Goal: Information Seeking & Learning: Learn about a topic

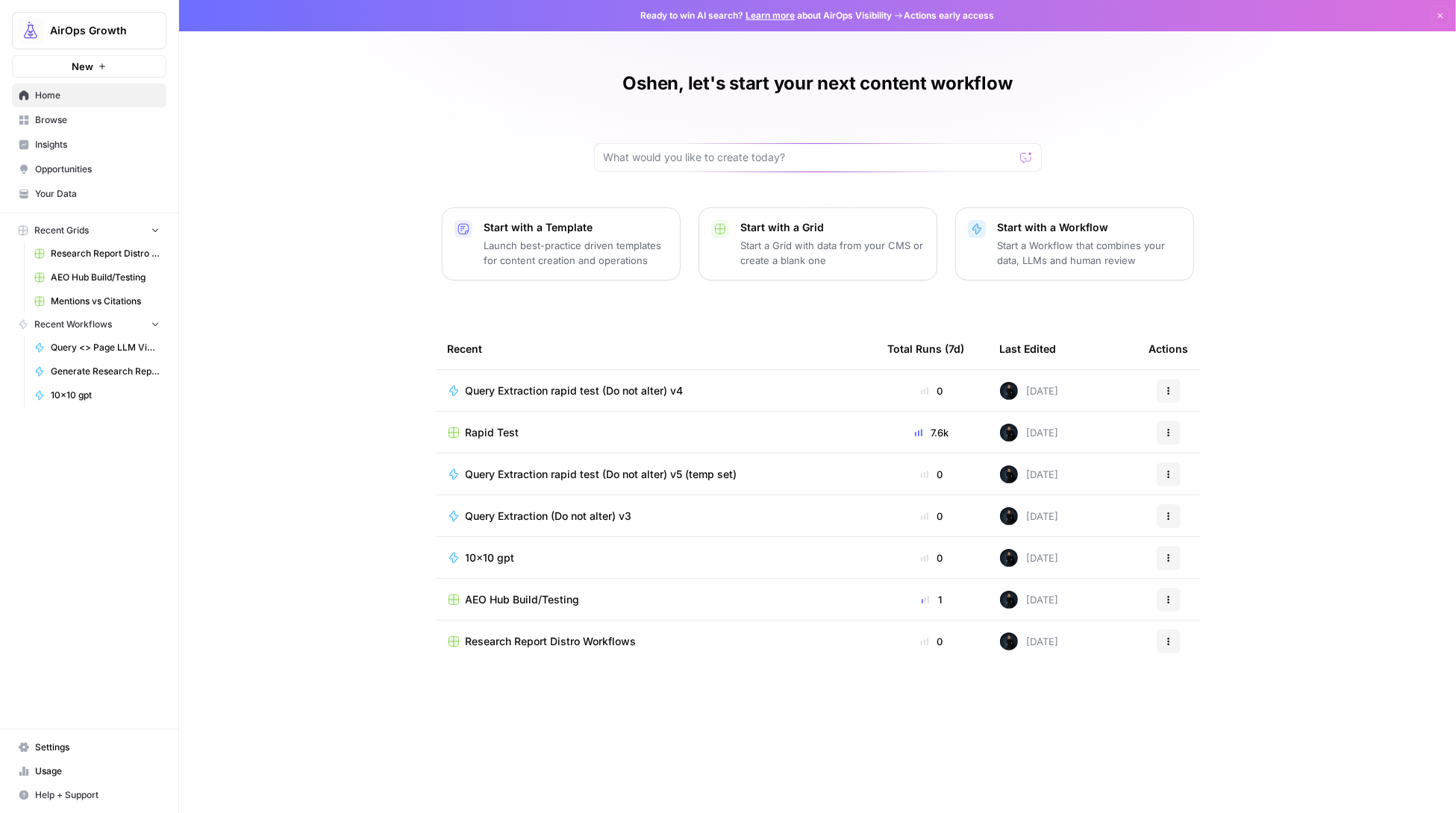
click at [52, 135] on link "Insights" at bounding box center [89, 145] width 154 height 24
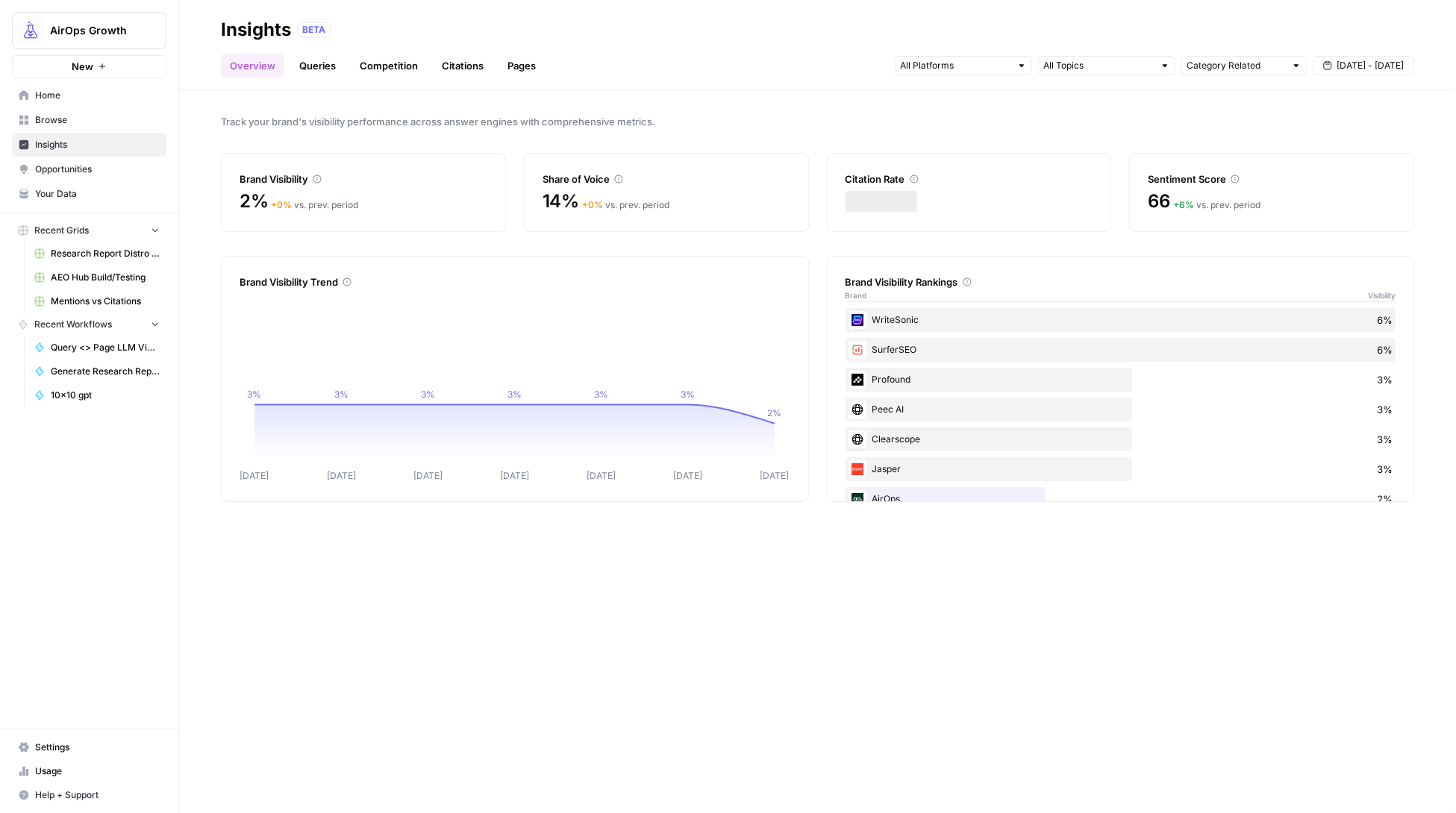
click at [318, 63] on link "Queries" at bounding box center [318, 66] width 55 height 24
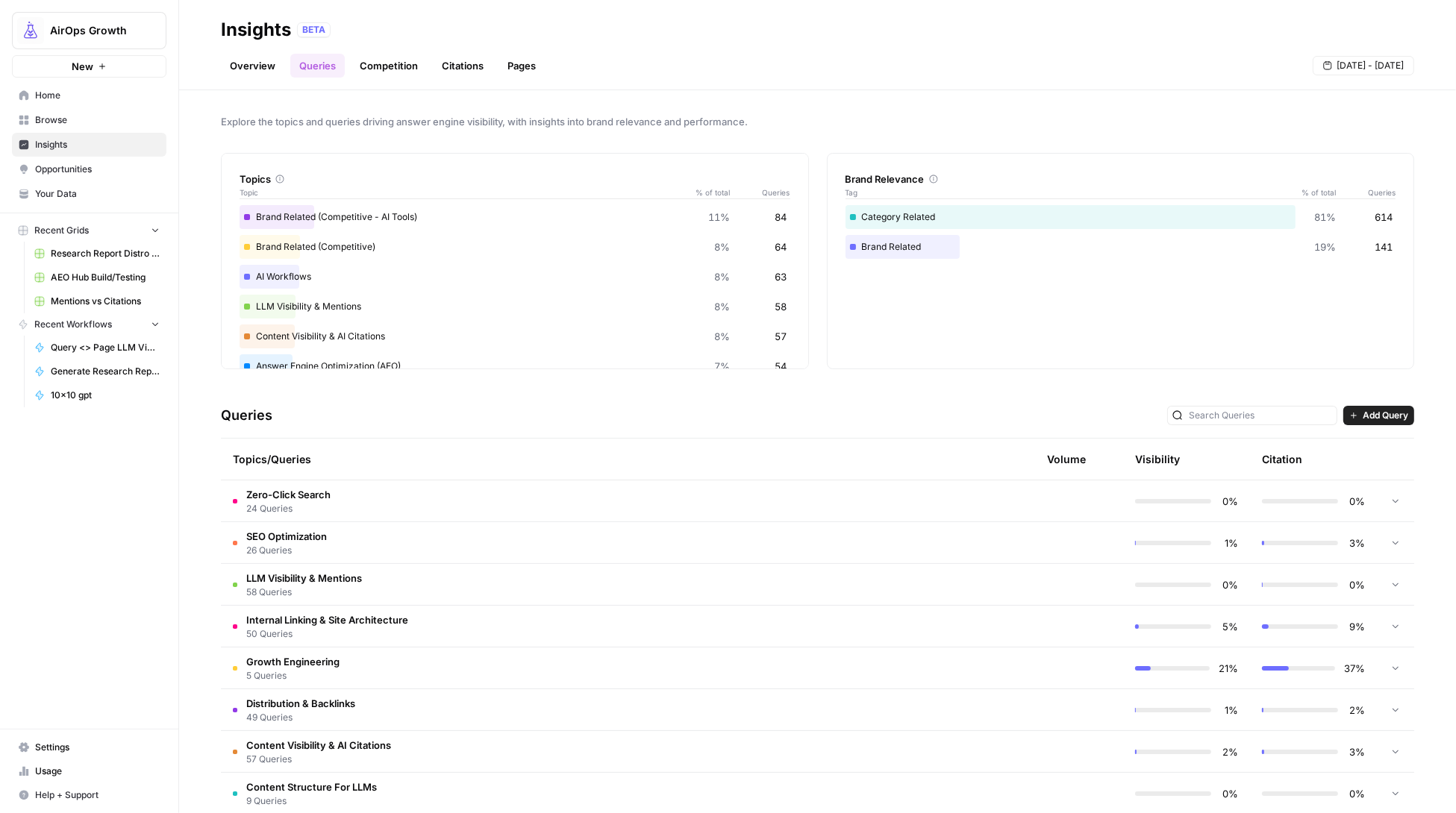
click at [410, 542] on td "SEO Optimization 26 Queries" at bounding box center [552, 543] width 664 height 41
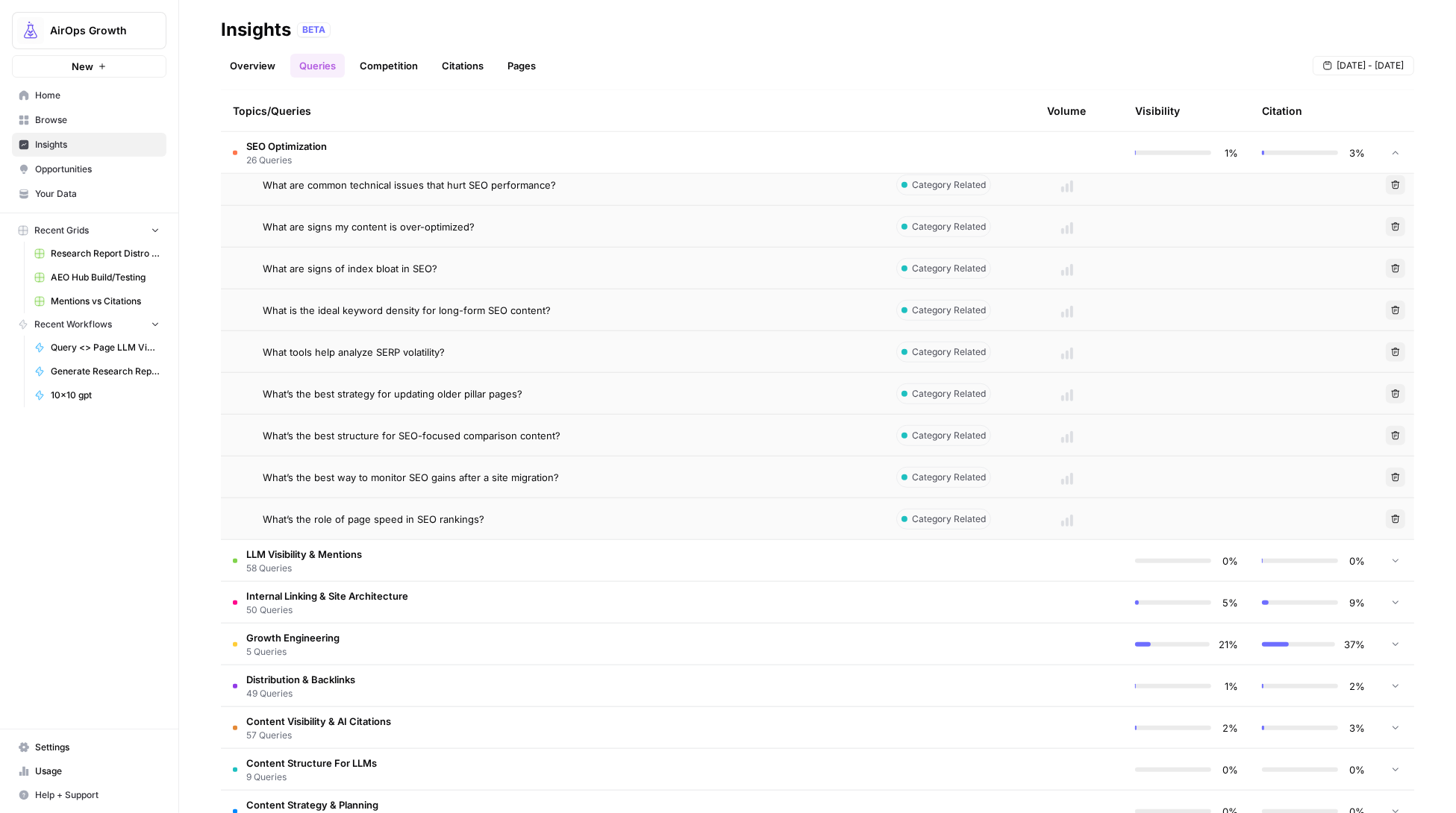
scroll to position [1216, 0]
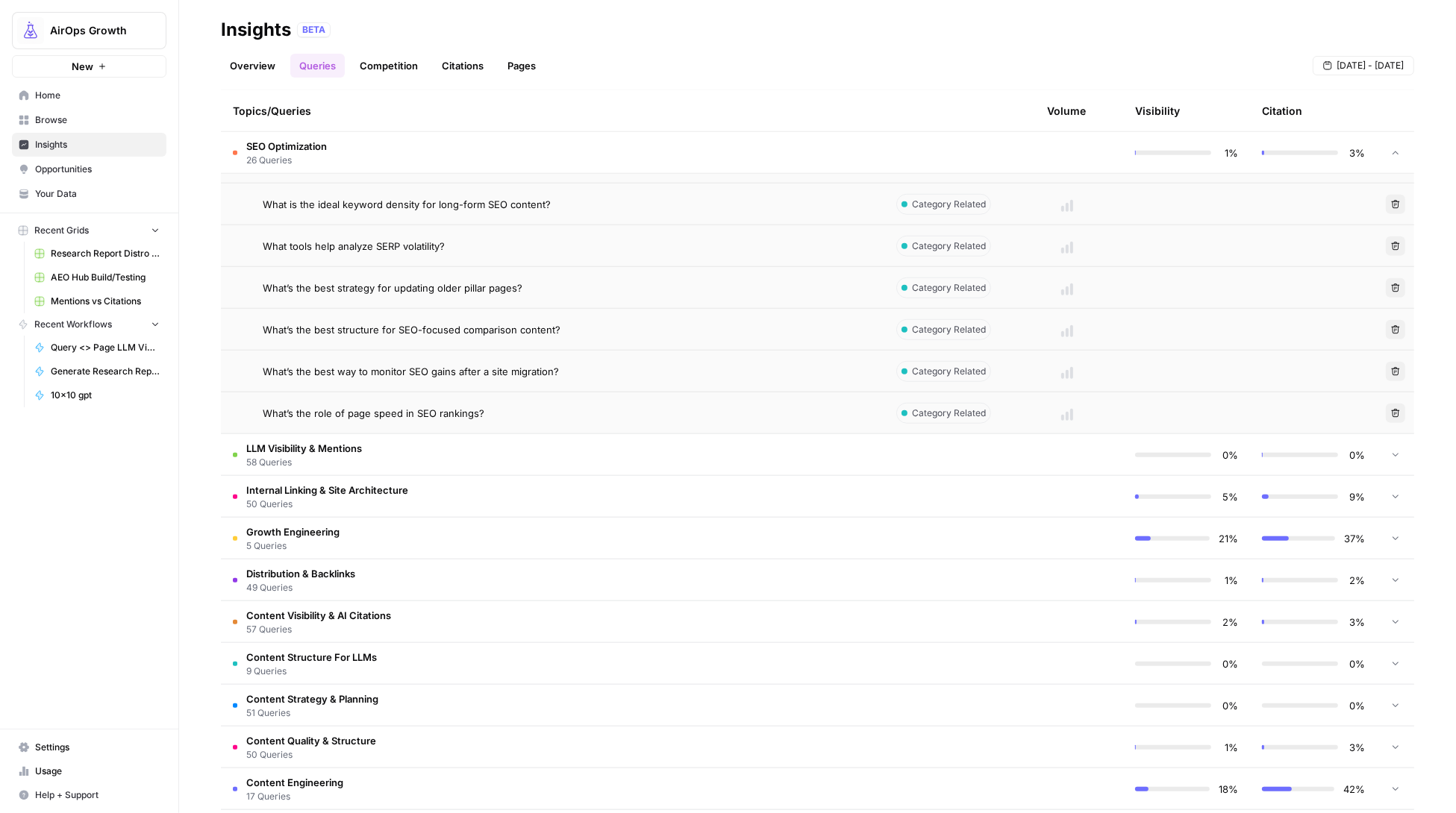
click at [1053, 542] on td at bounding box center [1067, 538] width 112 height 41
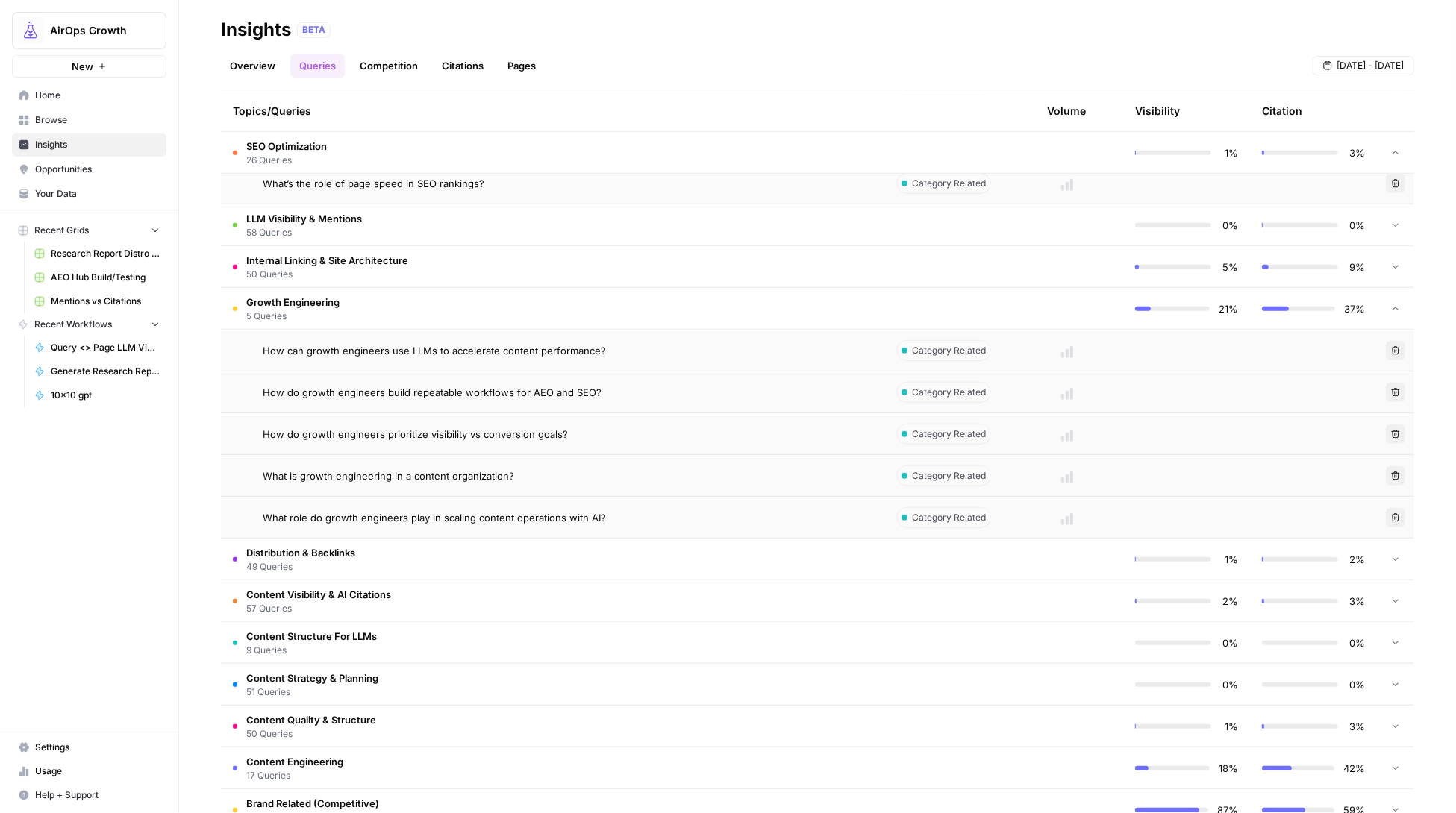
scroll to position [1643, 0]
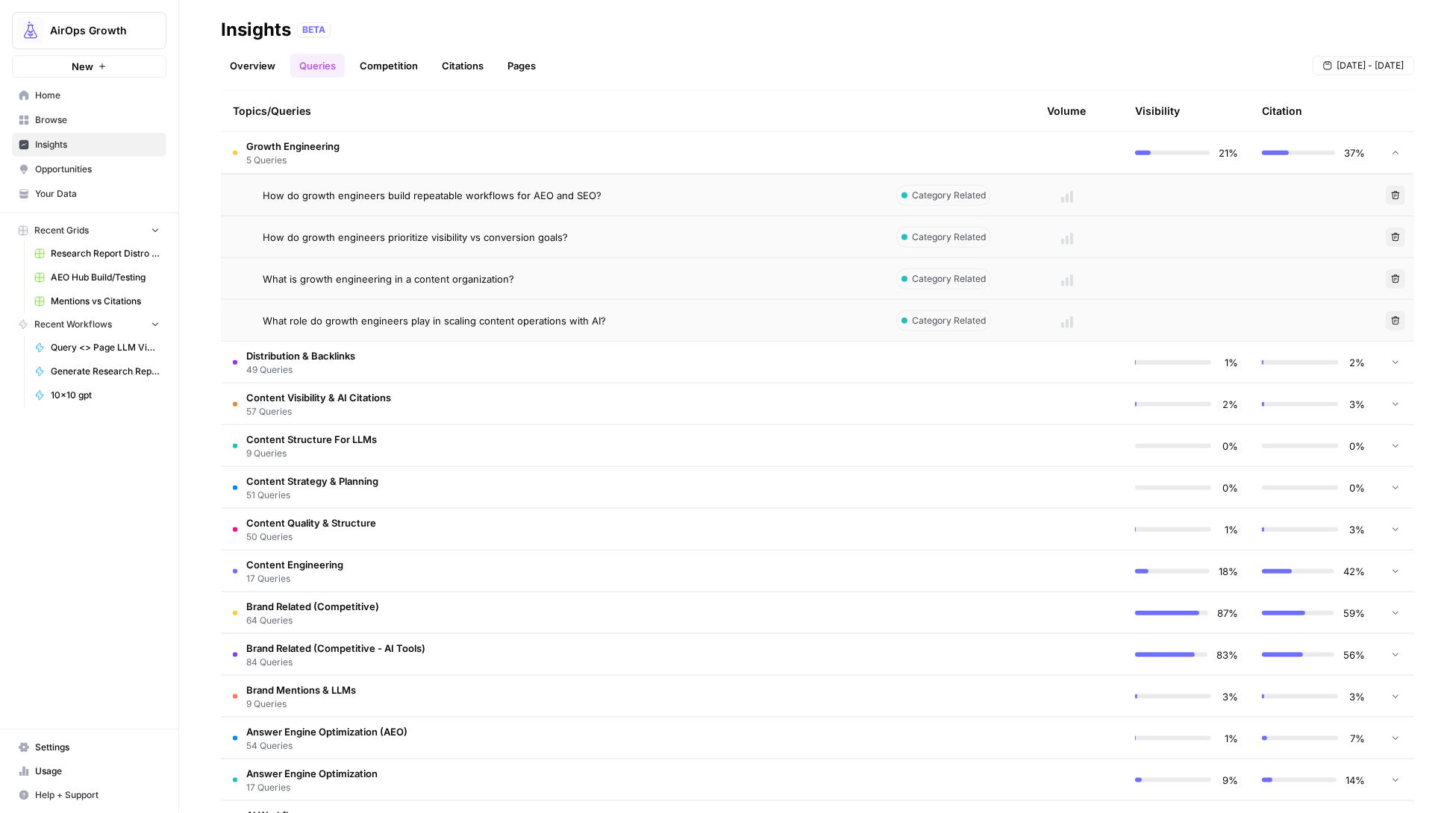
click at [1079, 617] on td at bounding box center [1067, 613] width 112 height 41
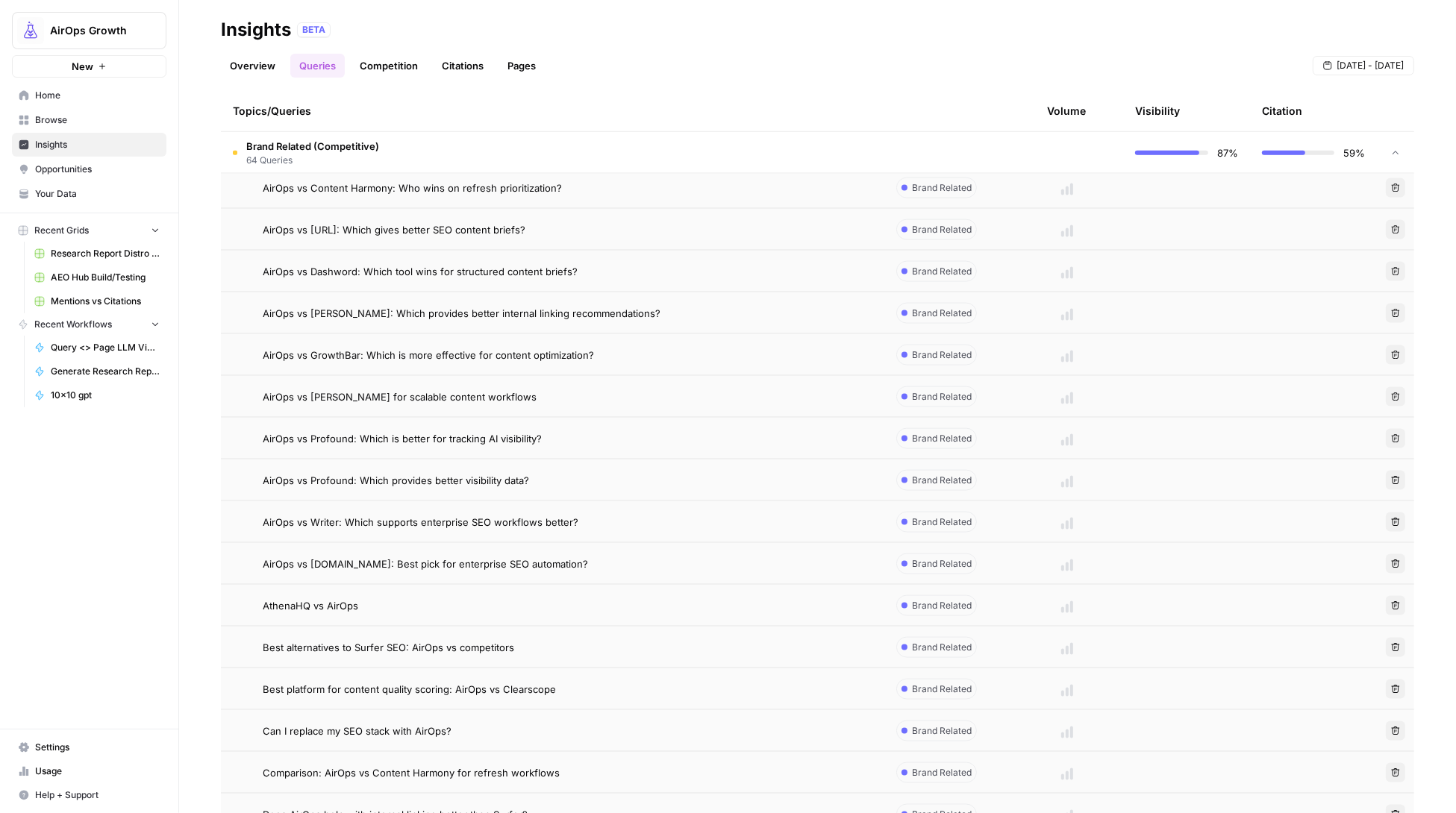
scroll to position [2111, 0]
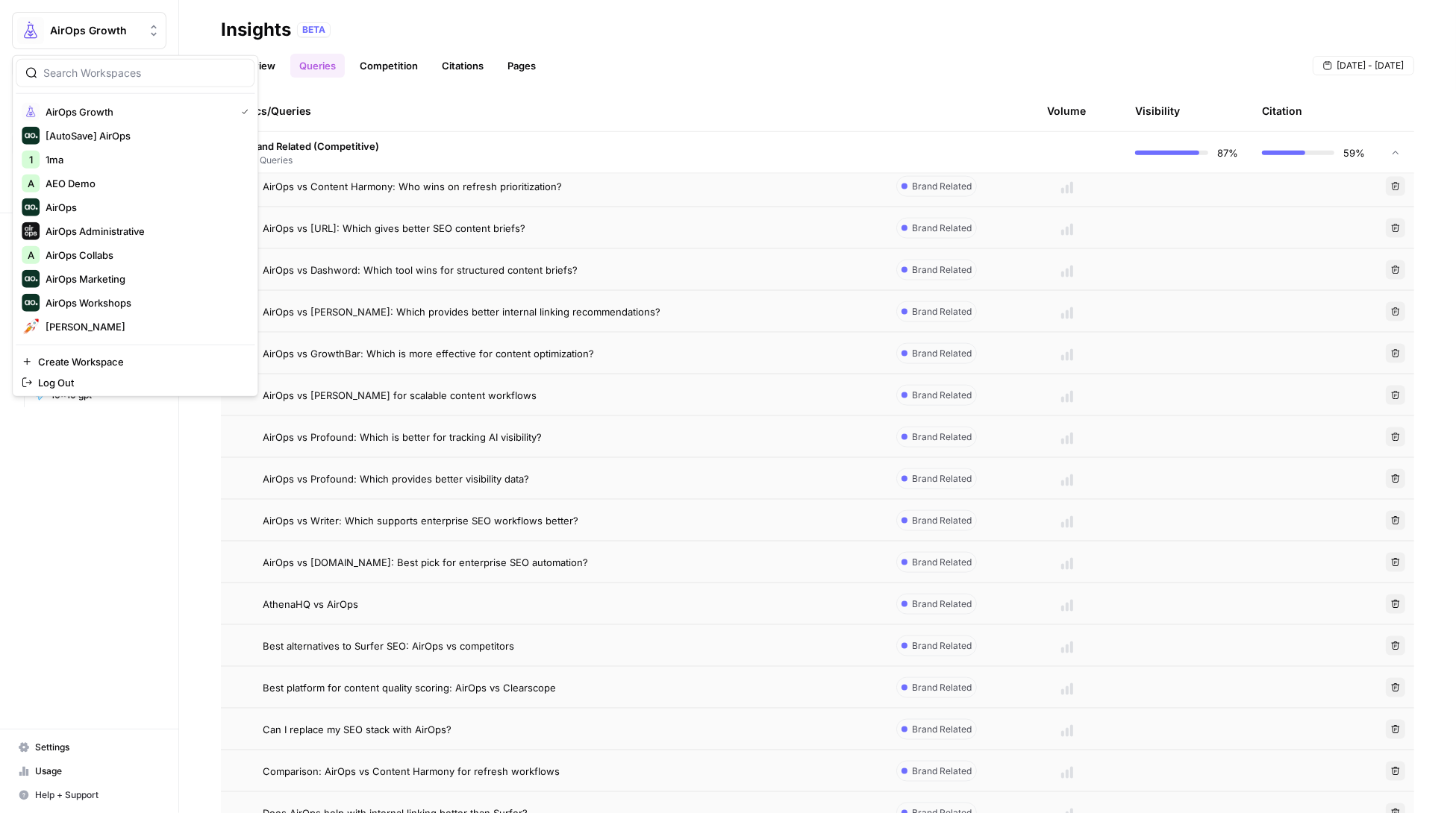
click at [143, 37] on div "AirOps Growth" at bounding box center [106, 31] width 111 height 15
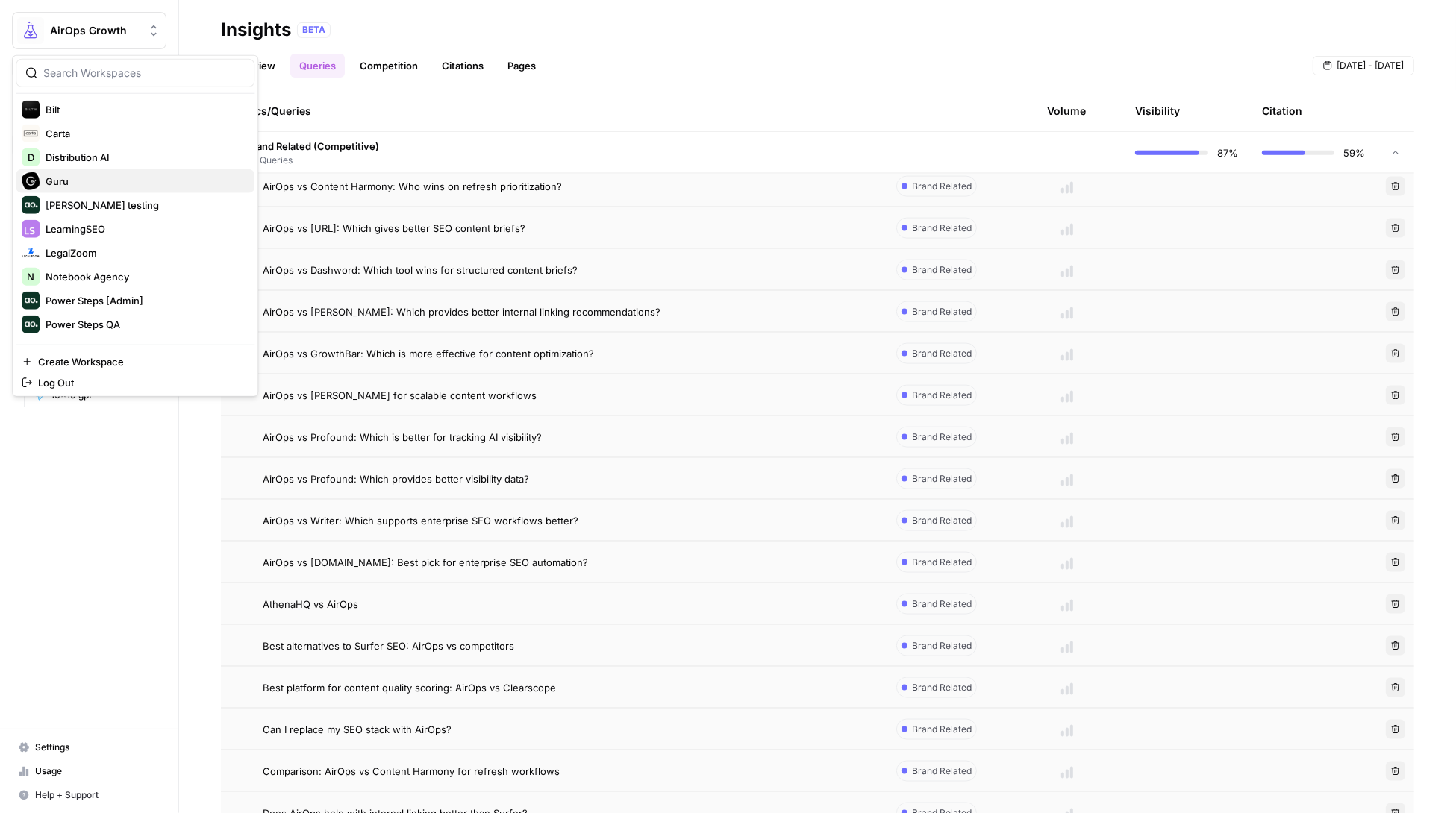
click at [108, 181] on span "Guru" at bounding box center [144, 181] width 197 height 15
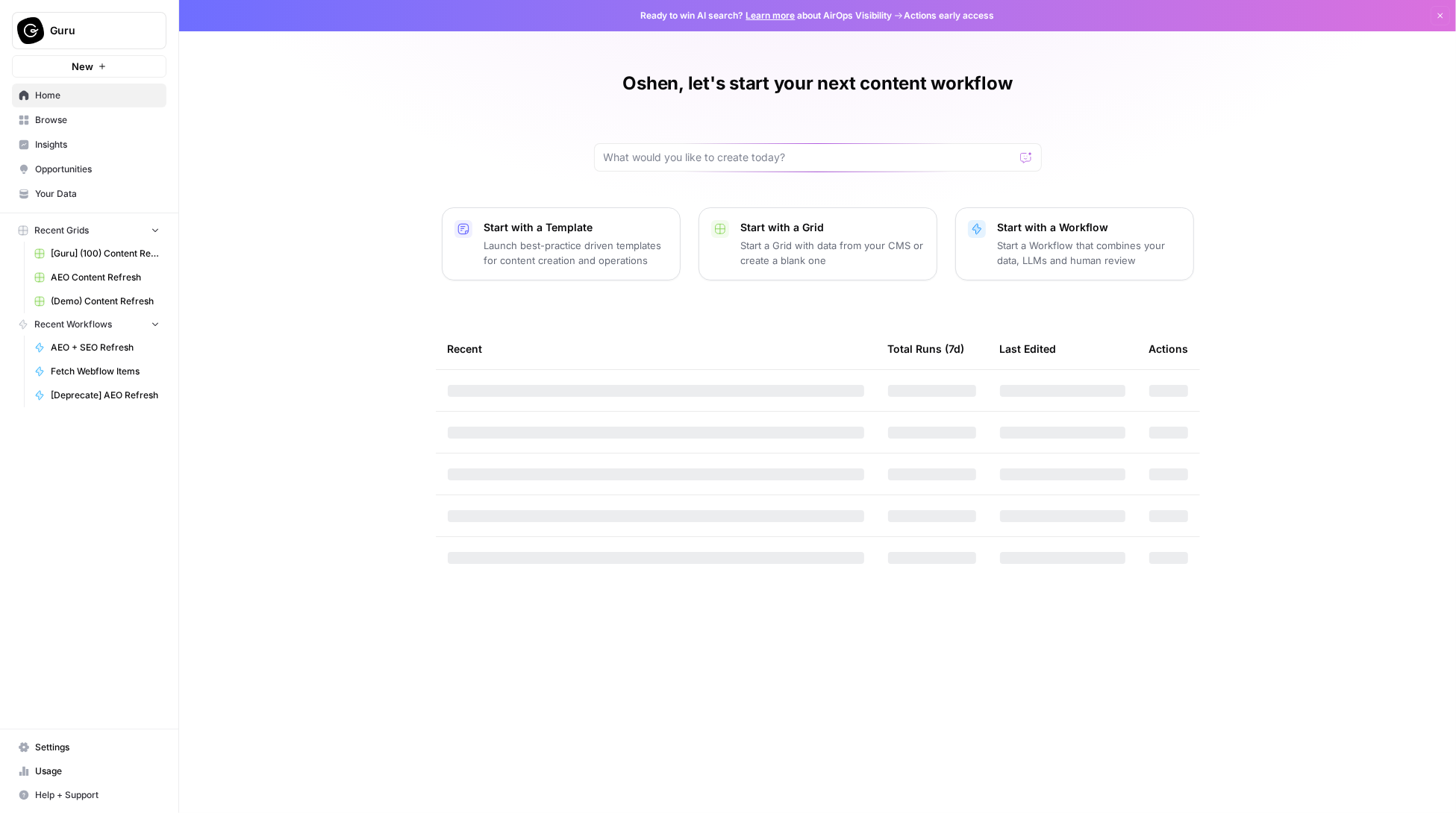
click at [54, 144] on span "Insights" at bounding box center [98, 145] width 124 height 13
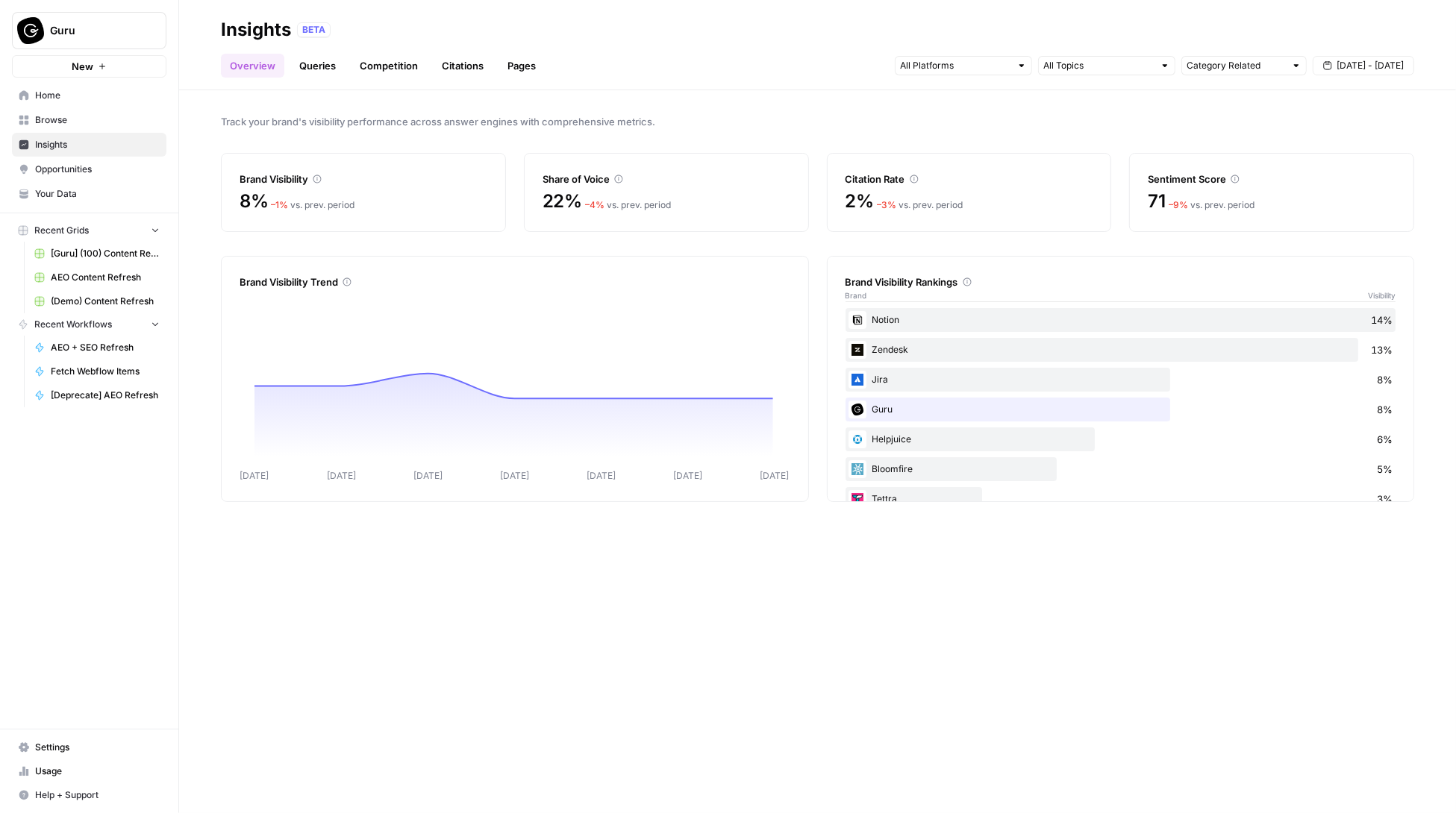
click at [315, 58] on link "Queries" at bounding box center [318, 66] width 55 height 24
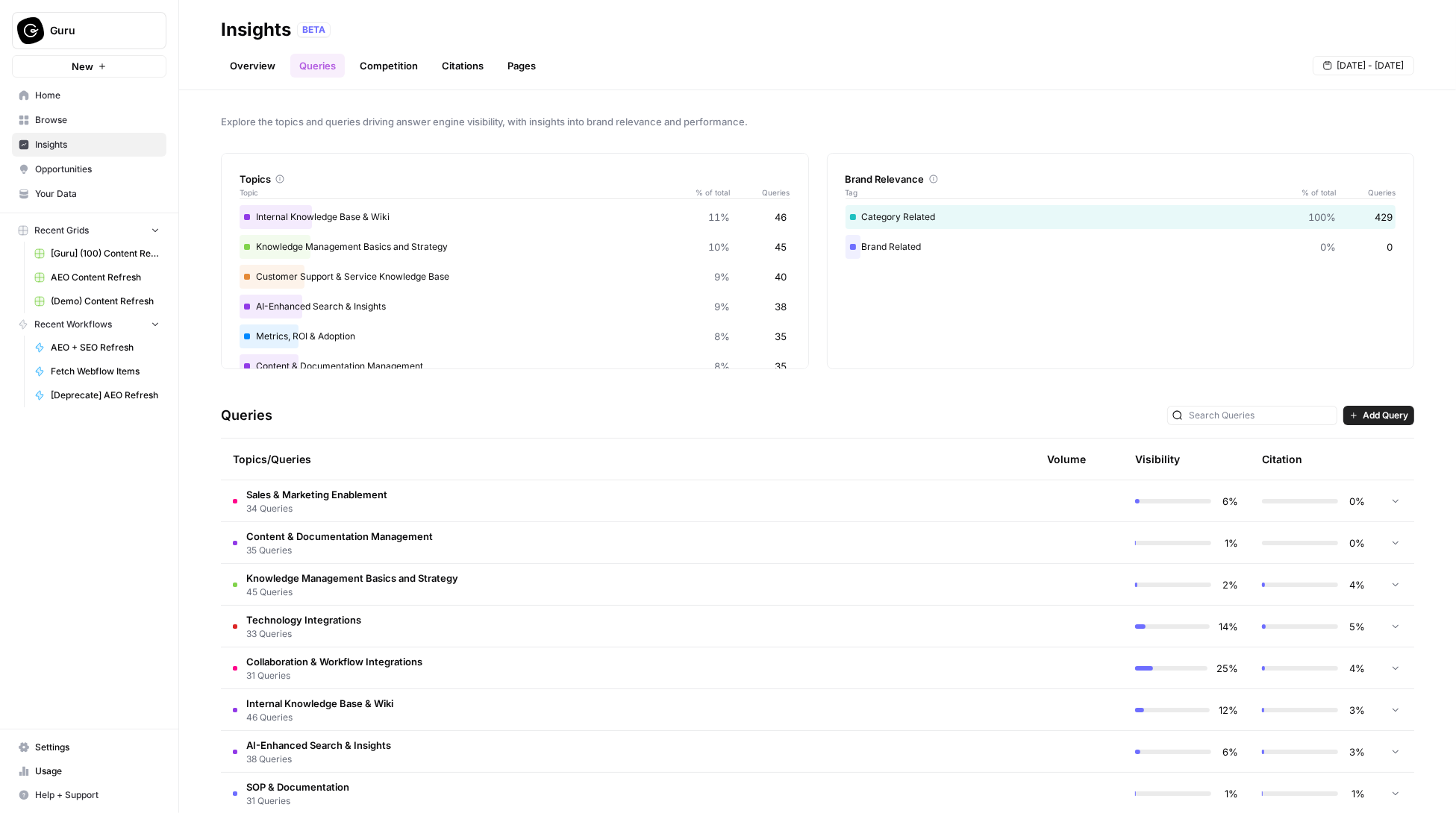
click at [1067, 547] on td at bounding box center [1067, 543] width 112 height 41
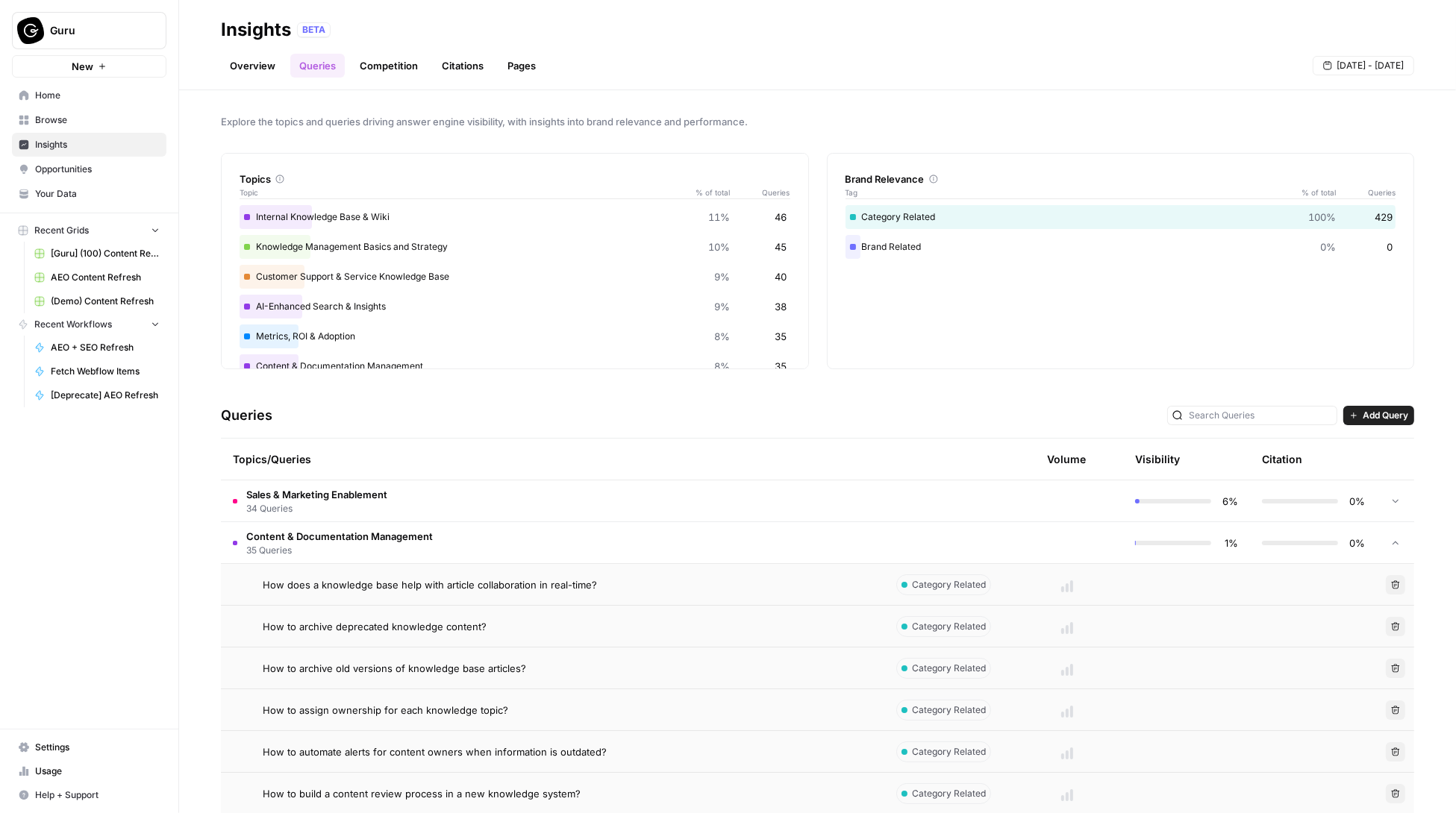
click at [1061, 500] on td at bounding box center [1067, 501] width 112 height 41
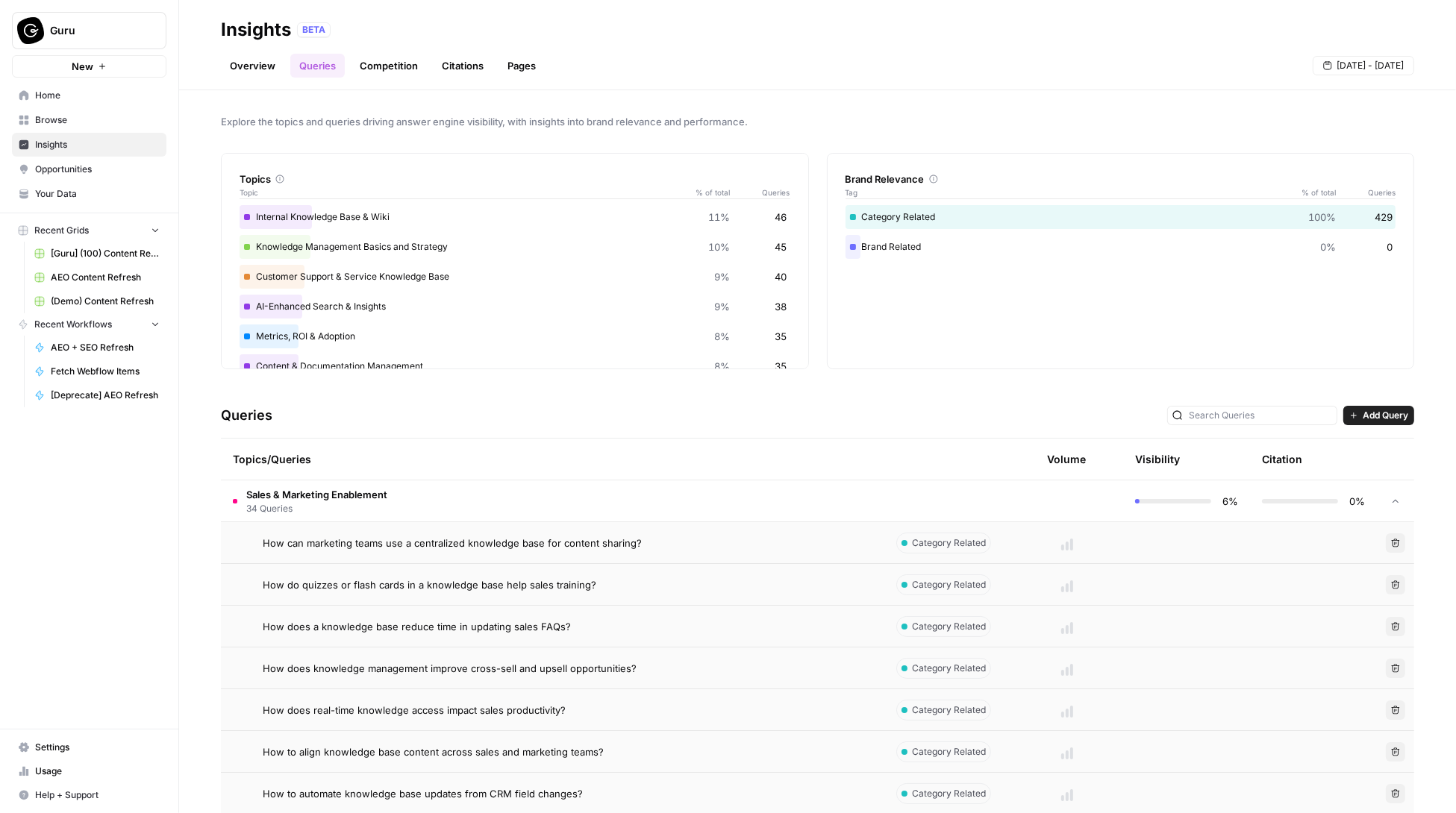
click at [944, 499] on td at bounding box center [947, 501] width 127 height 41
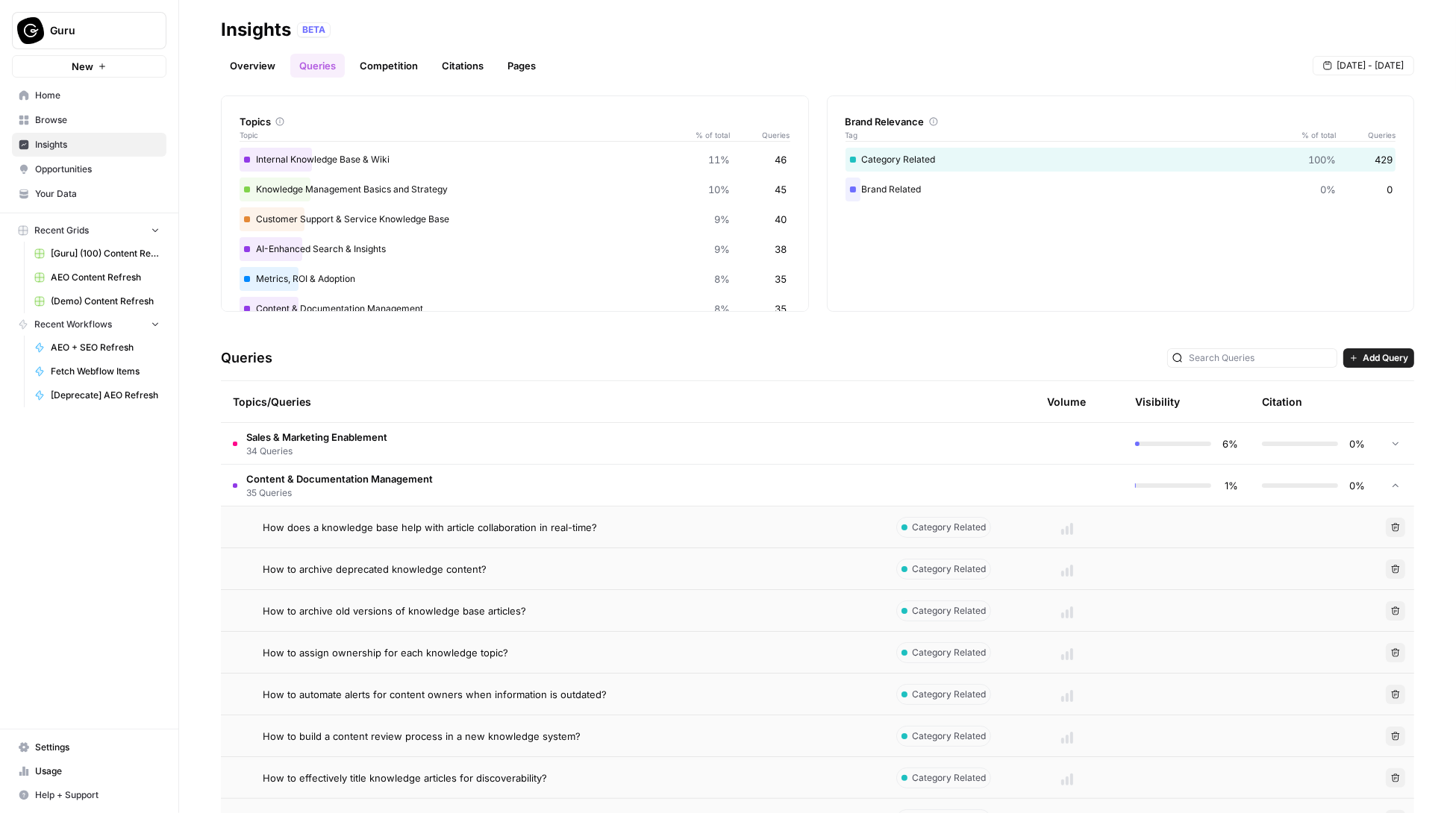
scroll to position [155, 0]
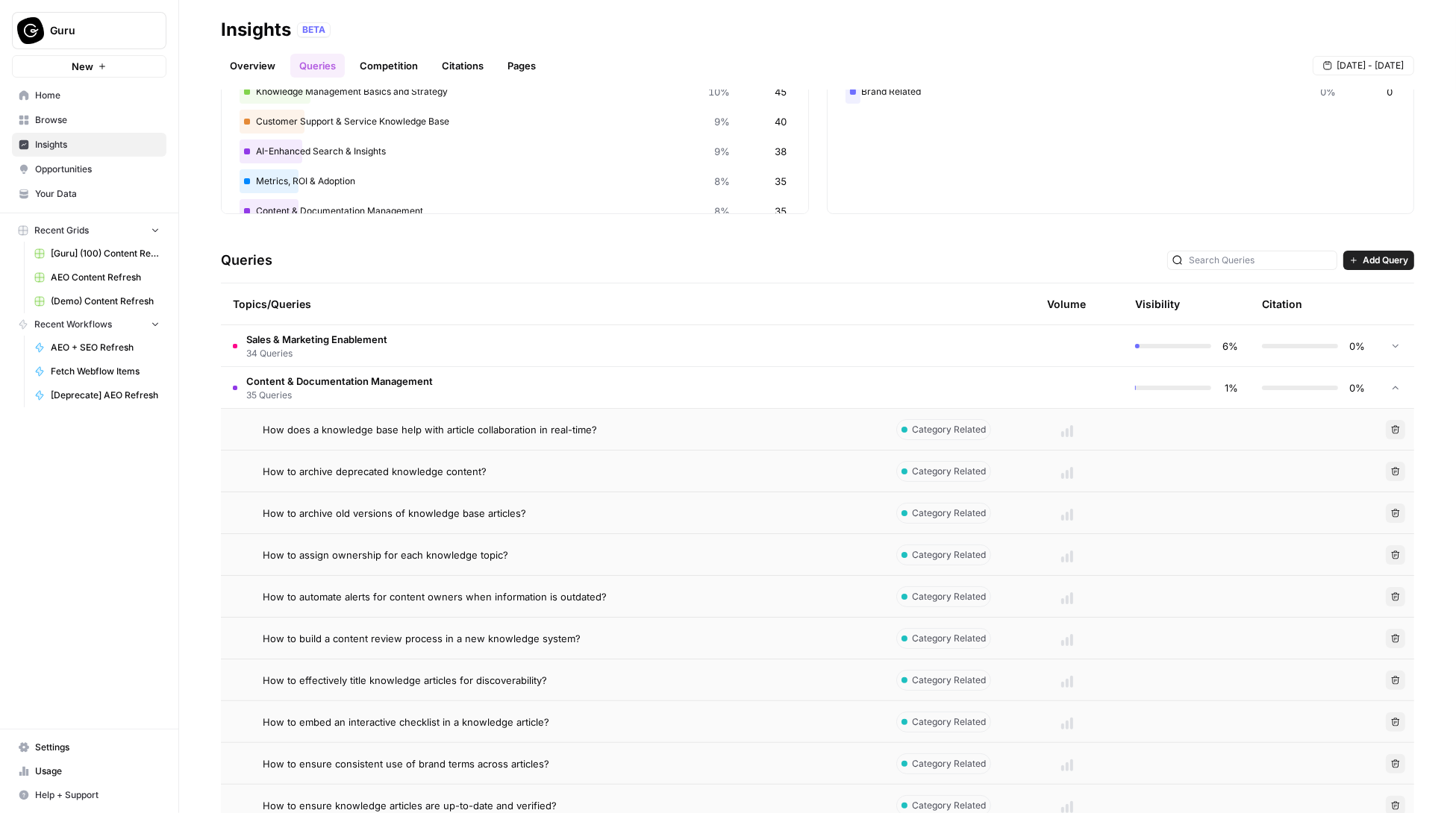
click at [348, 385] on span "Content & Documentation Management" at bounding box center [339, 381] width 187 height 15
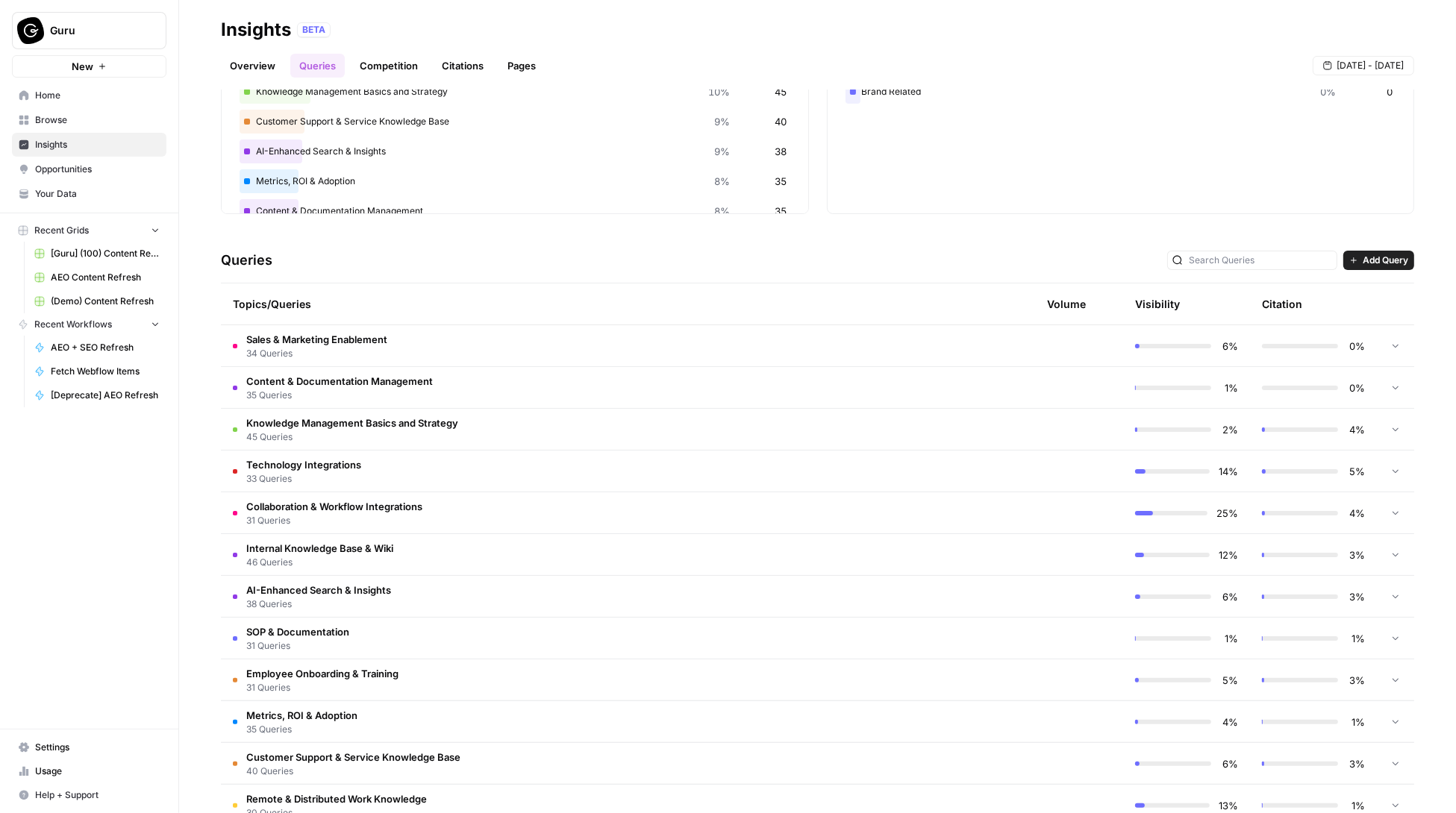
click at [1061, 508] on td at bounding box center [1067, 513] width 112 height 41
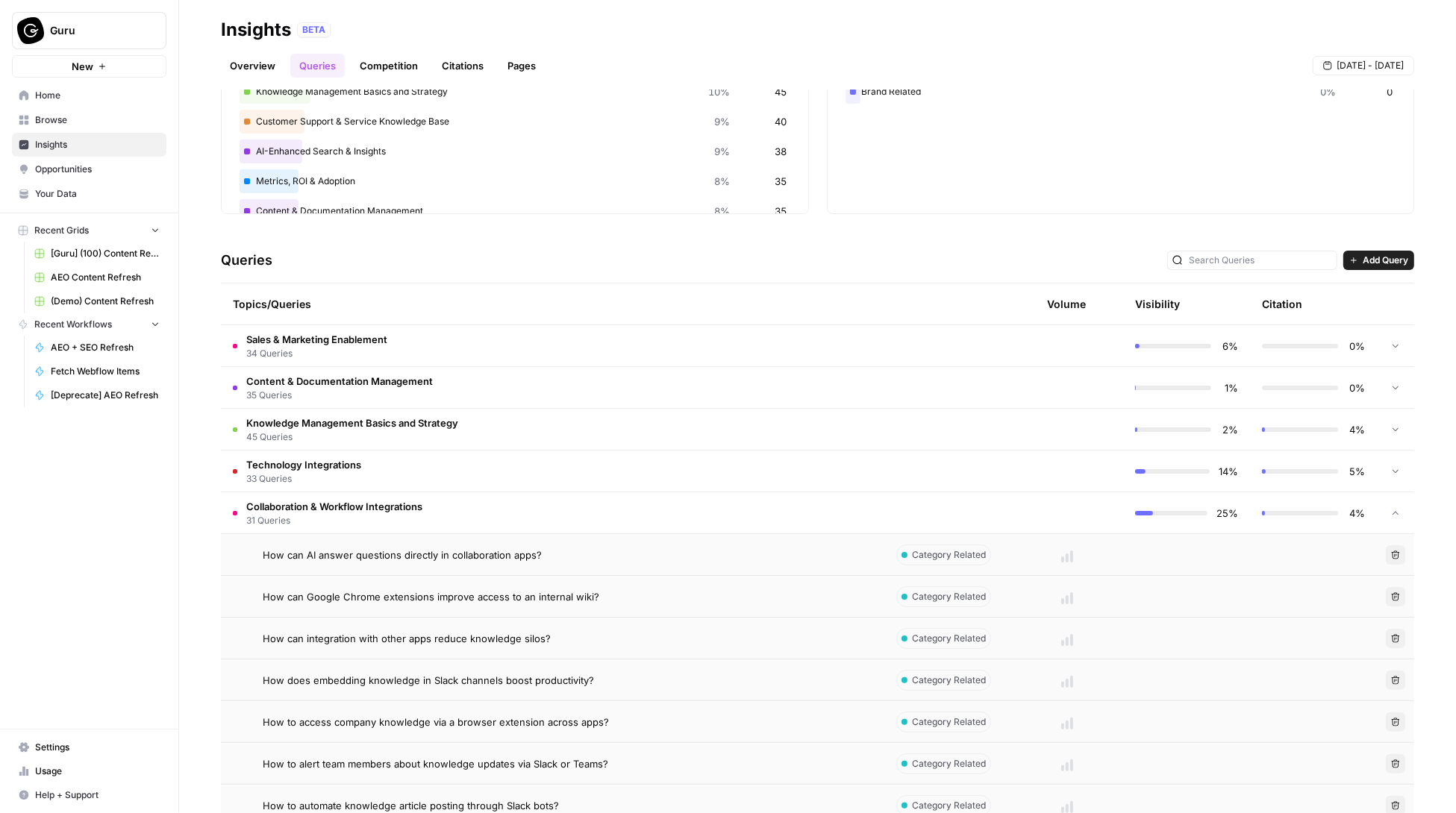
click at [62, 34] on span "Guru" at bounding box center [95, 31] width 90 height 15
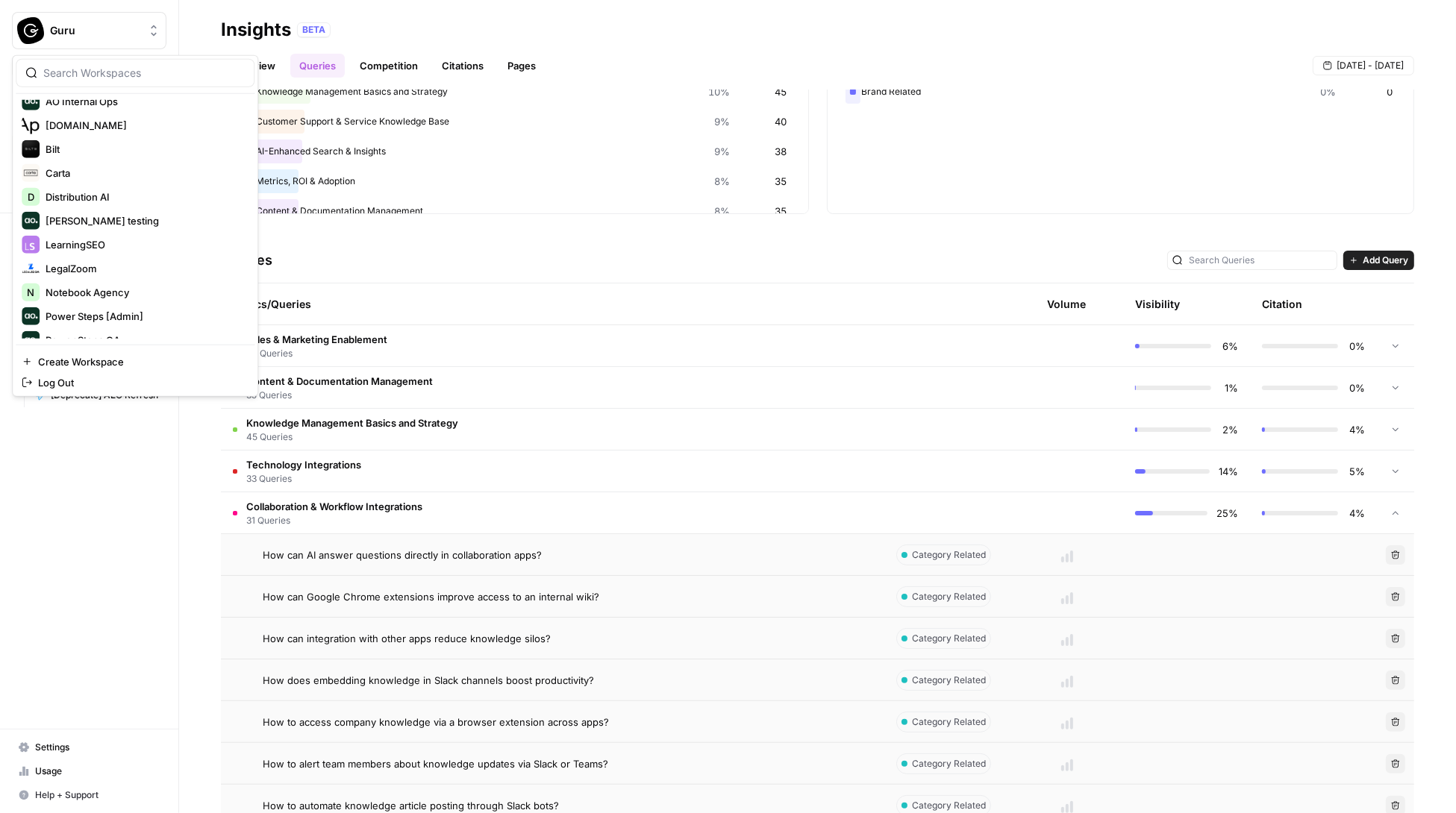
scroll to position [310, 0]
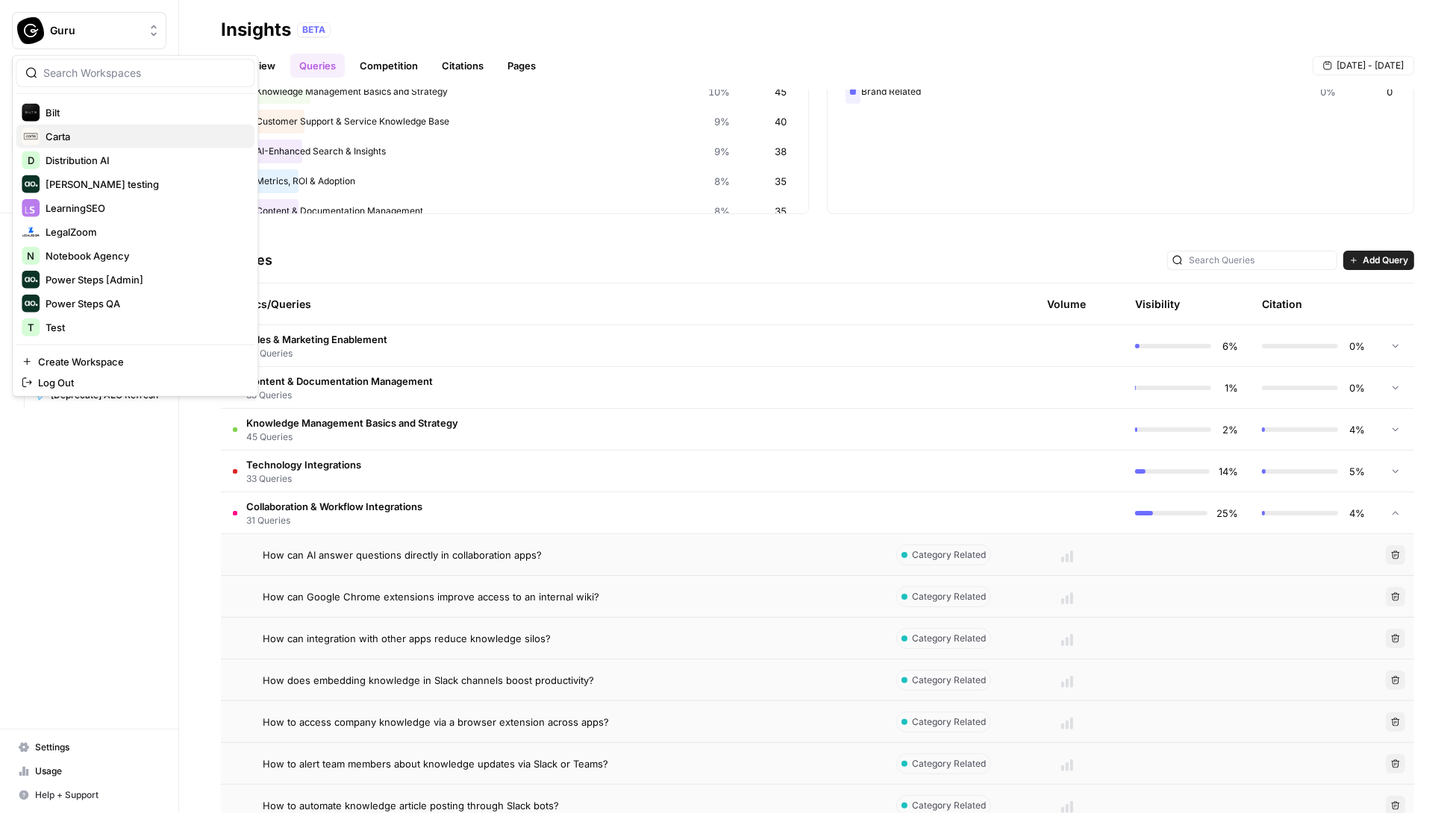
click at [69, 139] on span "Carta" at bounding box center [144, 136] width 197 height 15
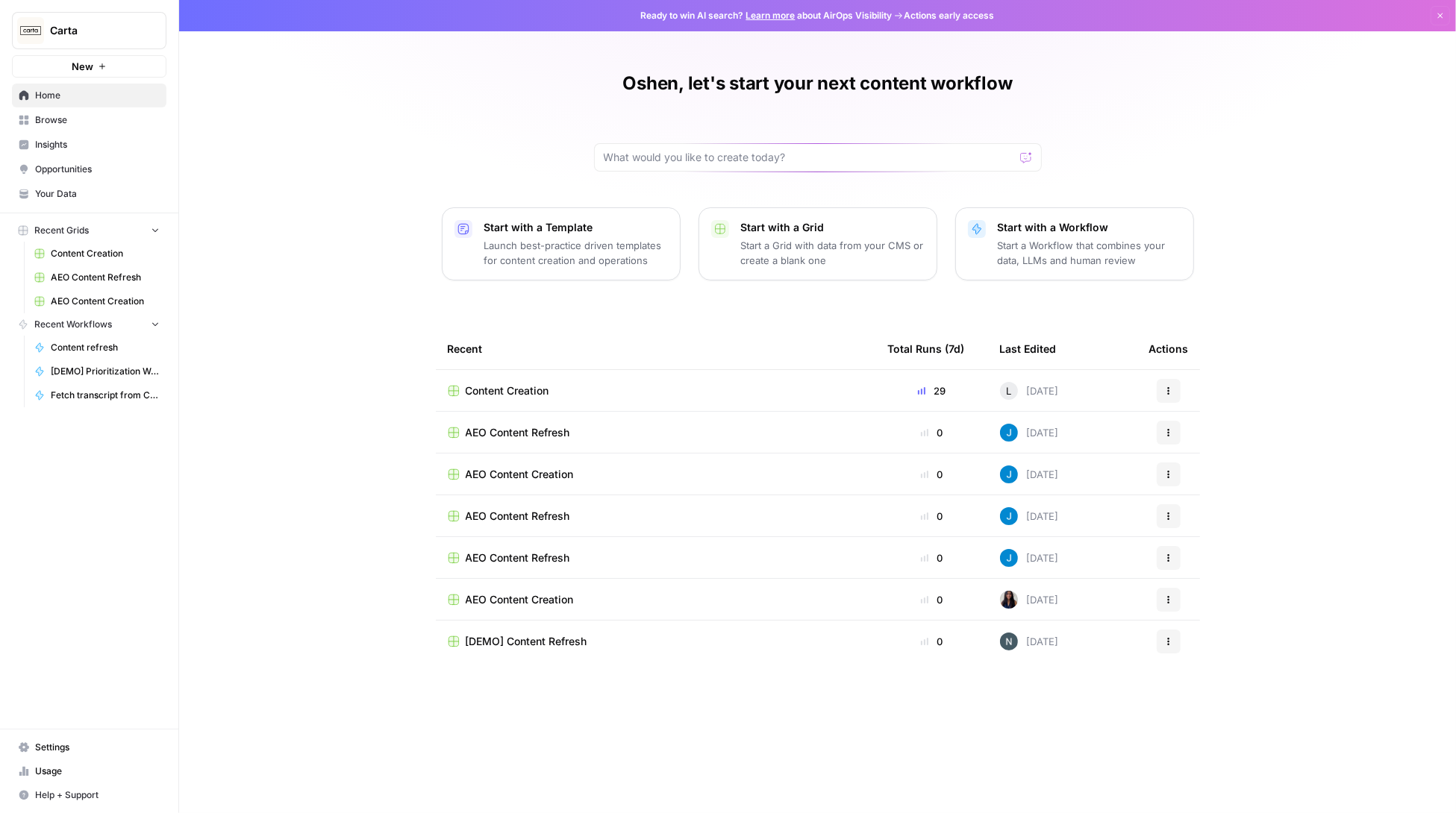
click at [39, 143] on span "Insights" at bounding box center [98, 145] width 124 height 13
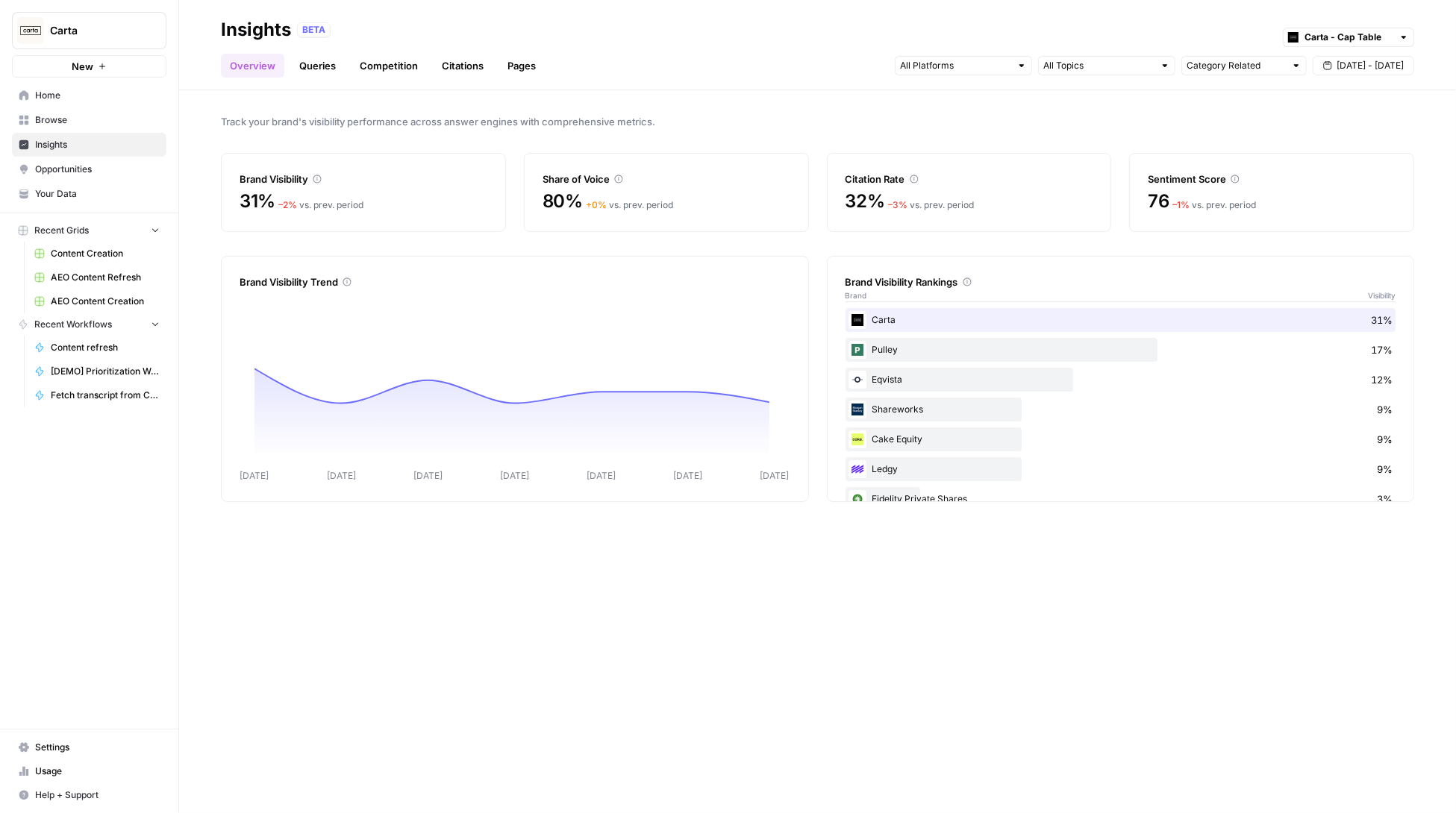
click at [316, 69] on link "Queries" at bounding box center [318, 66] width 55 height 24
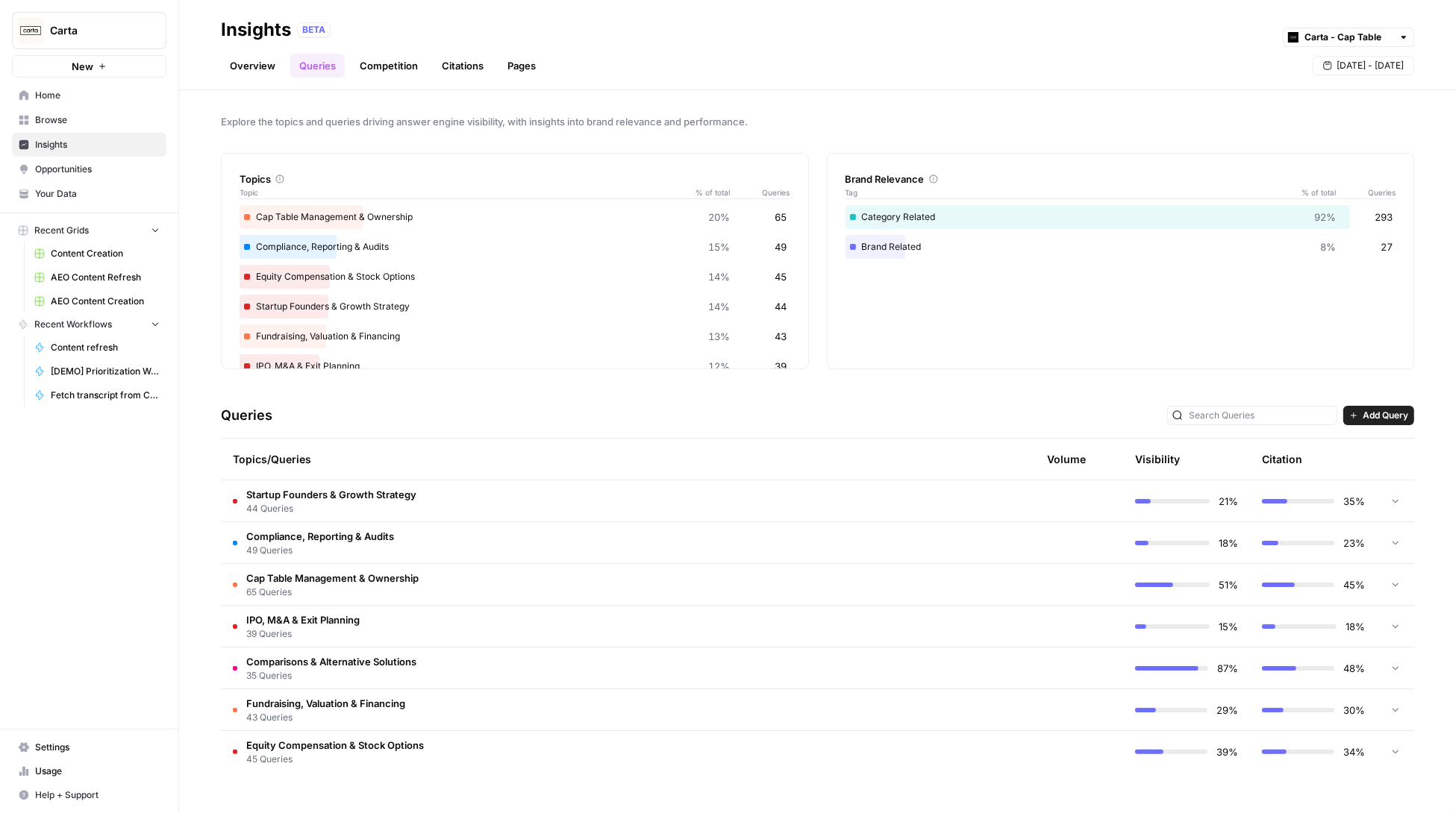
click at [754, 504] on td "Startup Founders & Growth Strategy 44 Queries" at bounding box center [552, 501] width 664 height 41
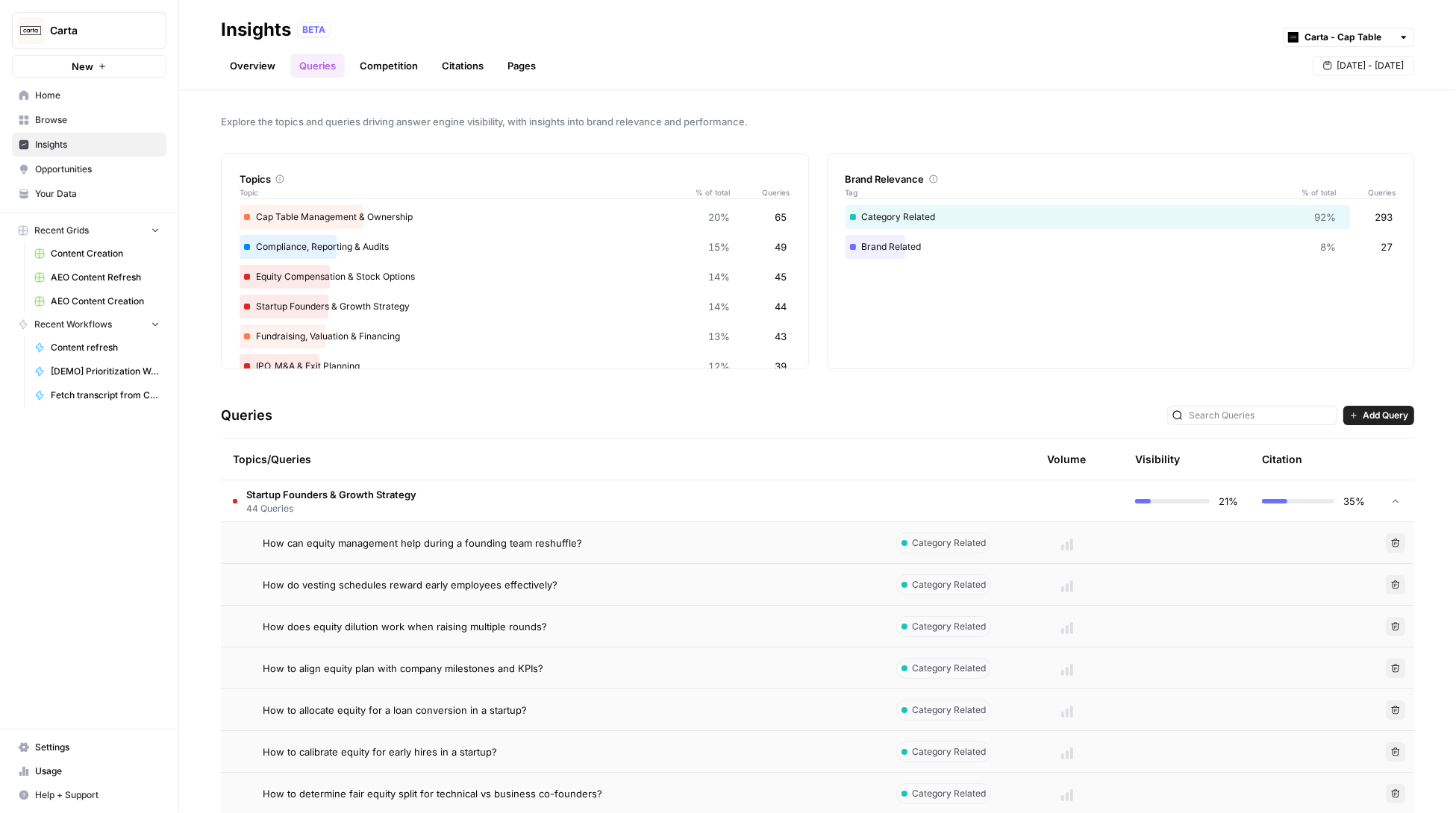
click at [32, 29] on img "Workspace: Carta" at bounding box center [30, 30] width 27 height 27
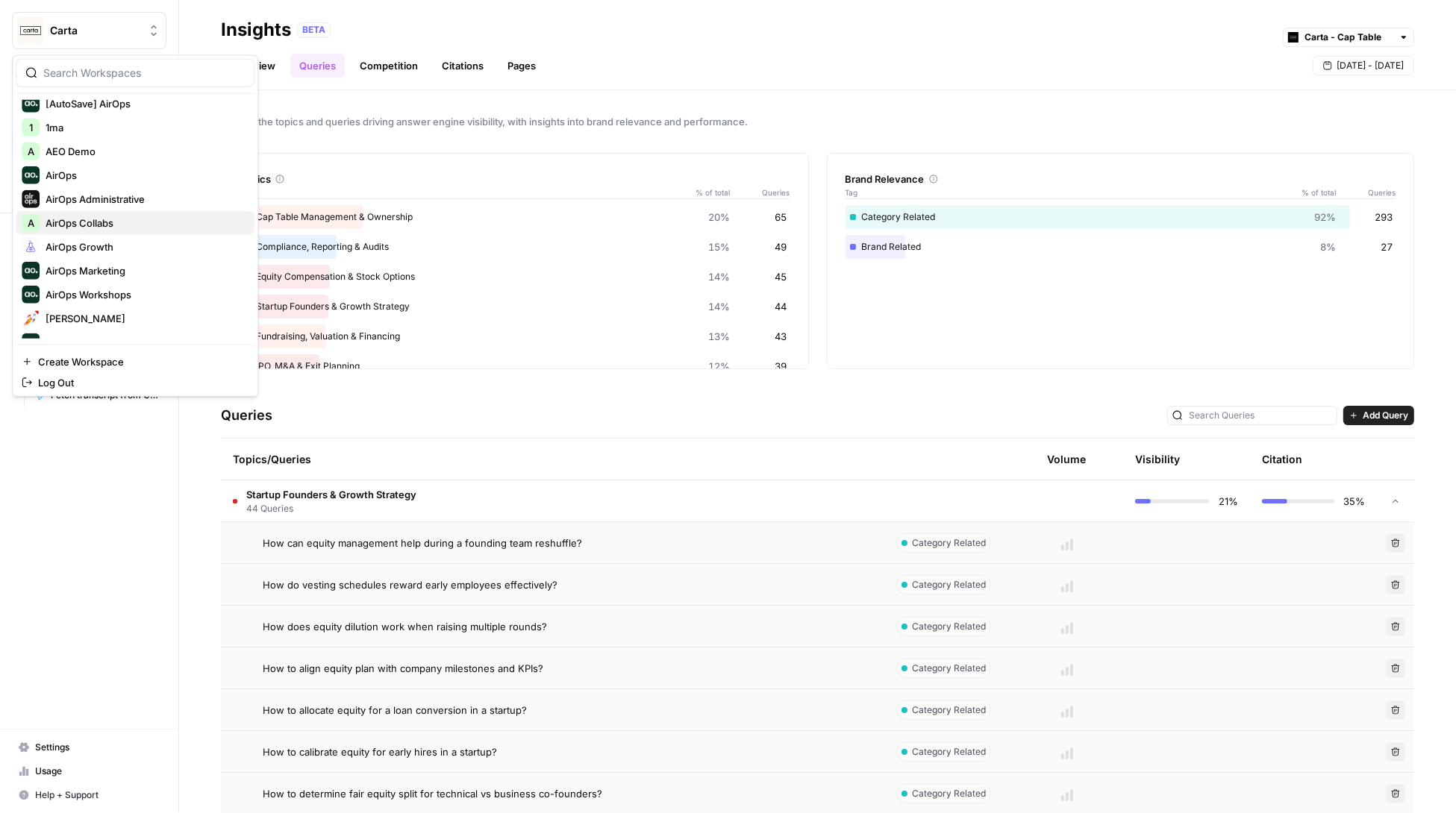
scroll to position [34, 0]
click at [92, 247] on span "AirOps Growth" at bounding box center [144, 245] width 197 height 15
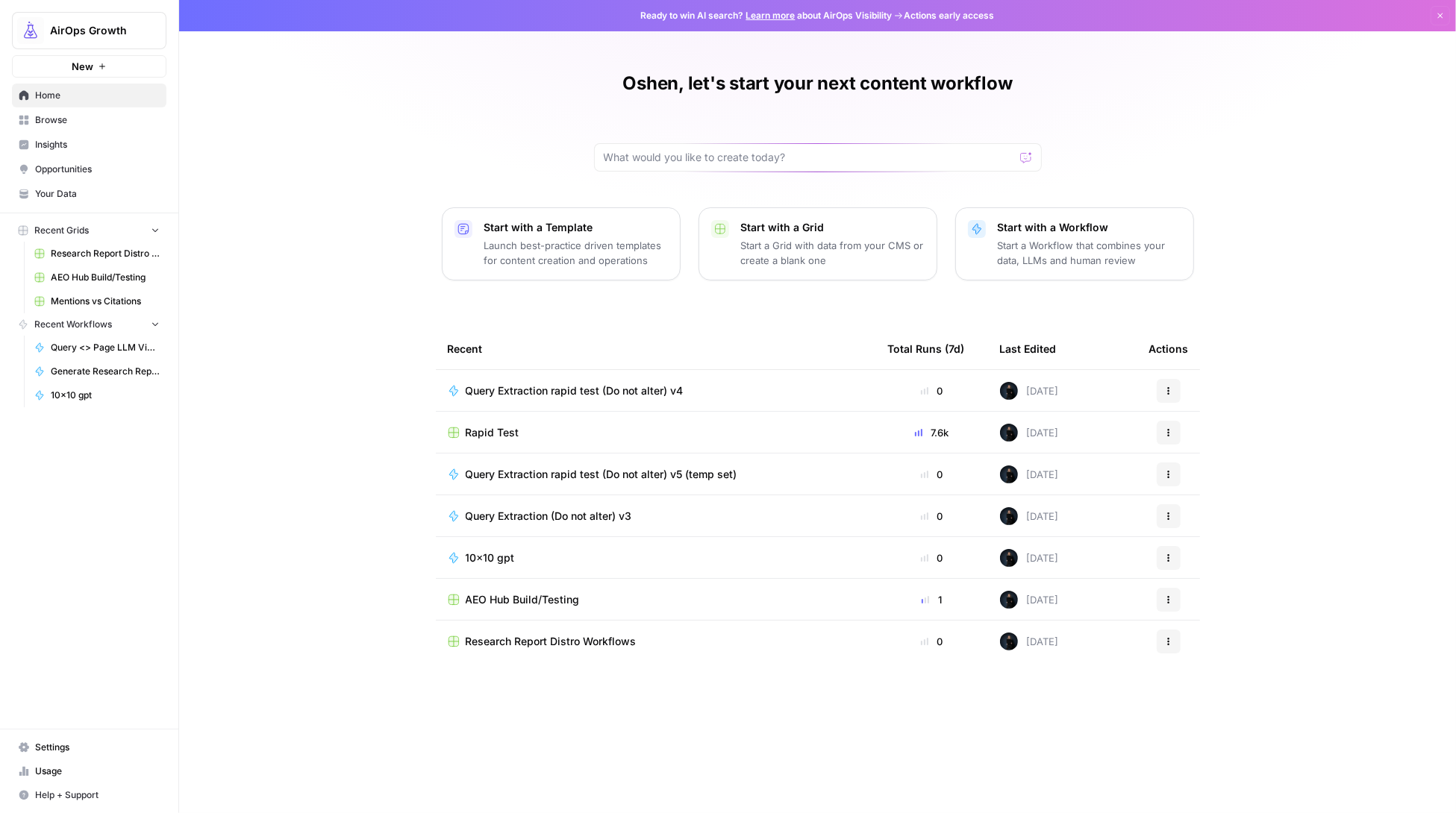
click at [52, 28] on span "AirOps Growth" at bounding box center [95, 31] width 90 height 15
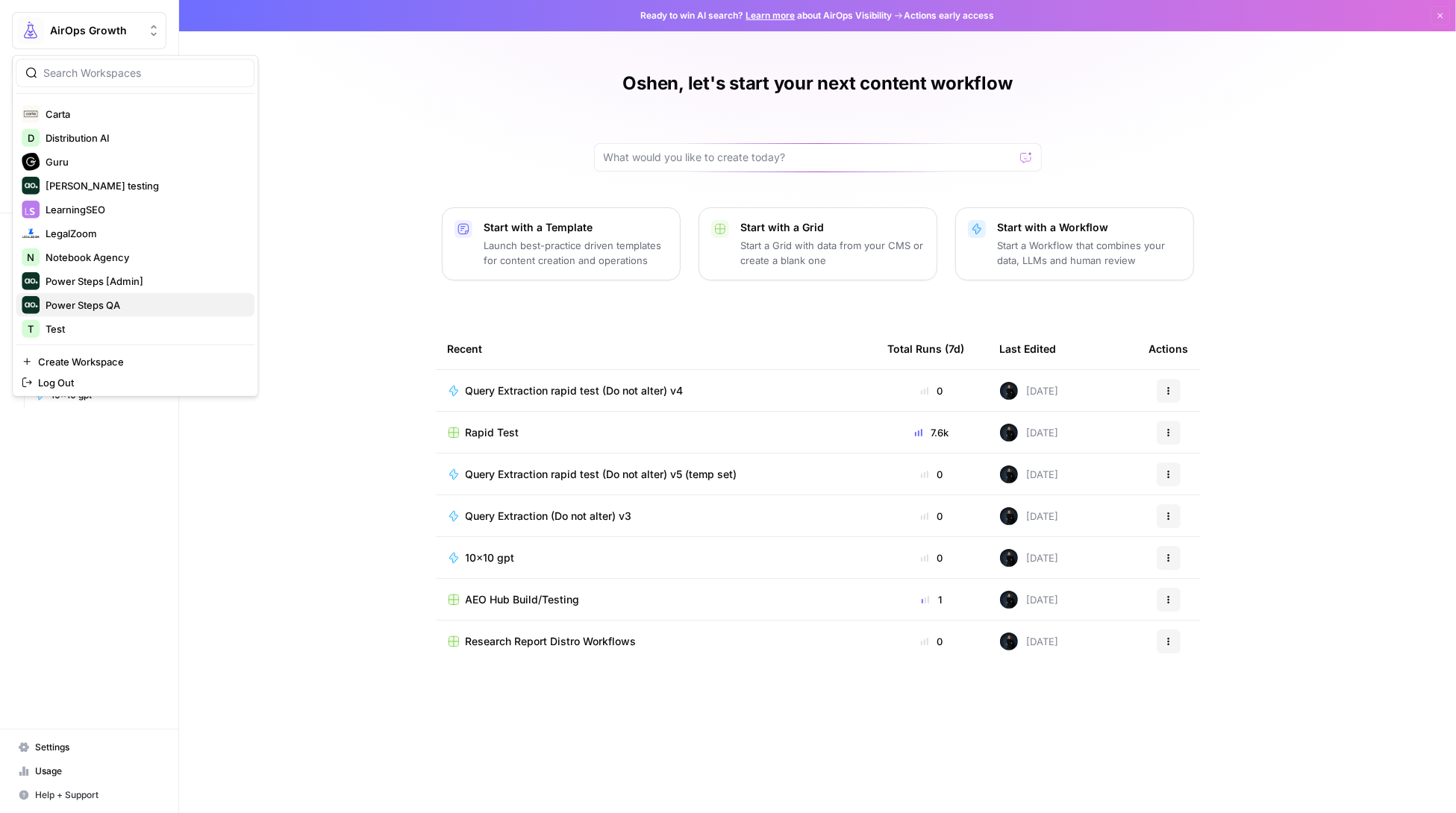
scroll to position [310, 0]
click at [75, 206] on span "LearningSEO" at bounding box center [144, 208] width 197 height 15
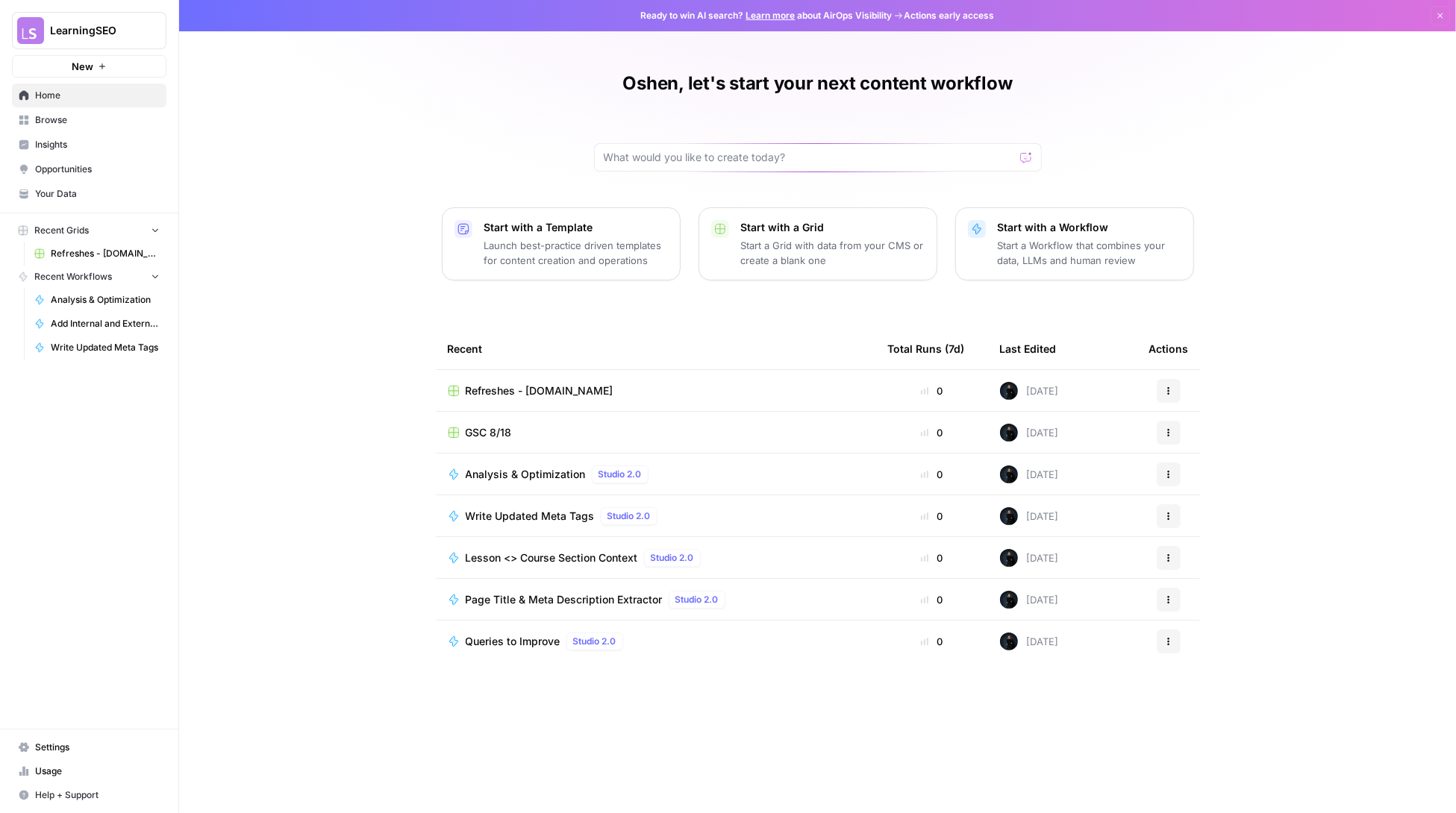
click at [70, 145] on span "Insights" at bounding box center [98, 145] width 124 height 13
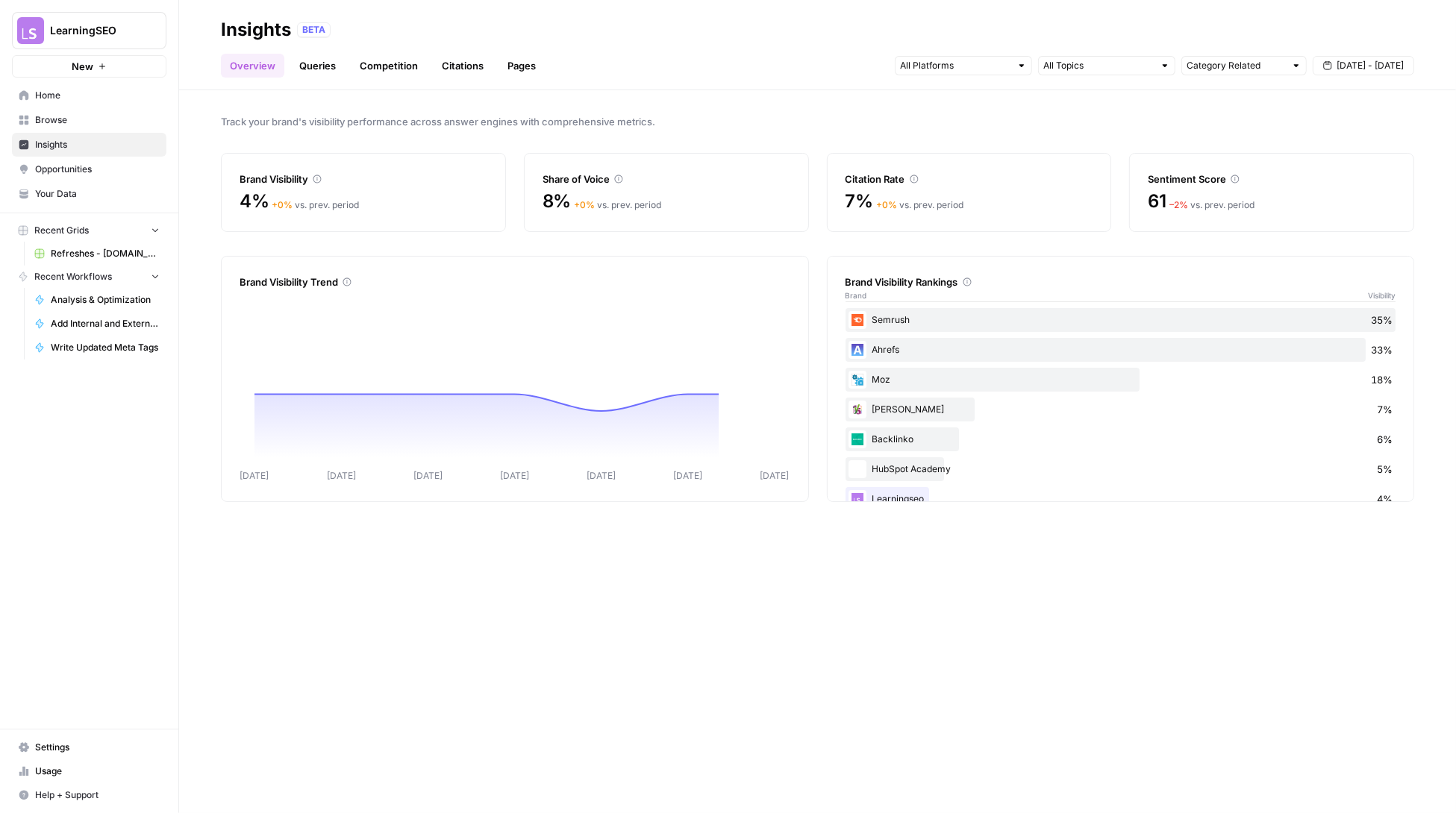
click at [386, 192] on div "4% + 0 % vs. prev. period" at bounding box center [363, 201] width 248 height 24
click at [265, 202] on span "4%" at bounding box center [254, 201] width 30 height 24
click at [319, 55] on link "Queries" at bounding box center [318, 66] width 55 height 24
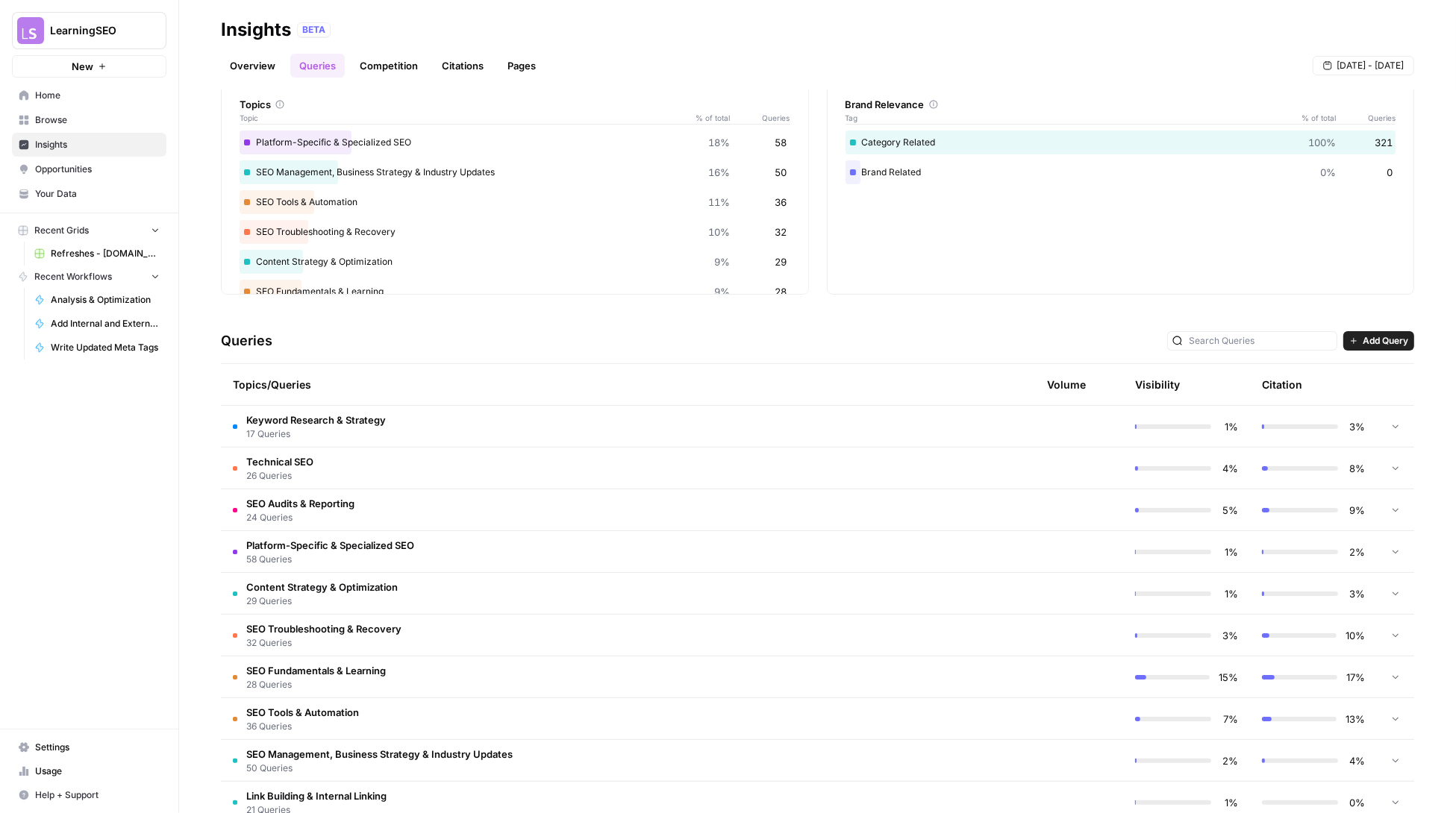
scroll to position [109, 0]
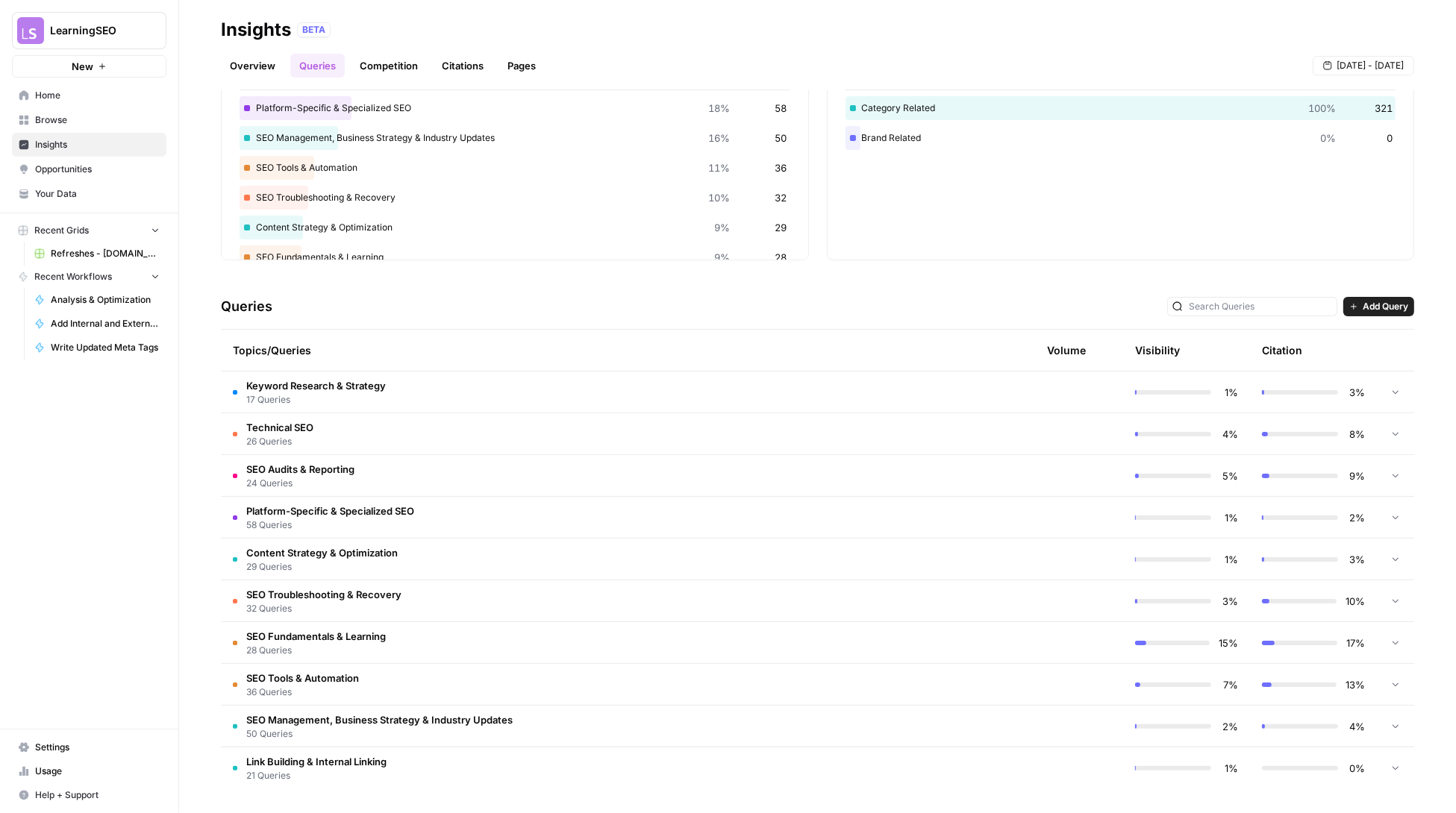
click at [1060, 656] on td at bounding box center [1067, 642] width 112 height 41
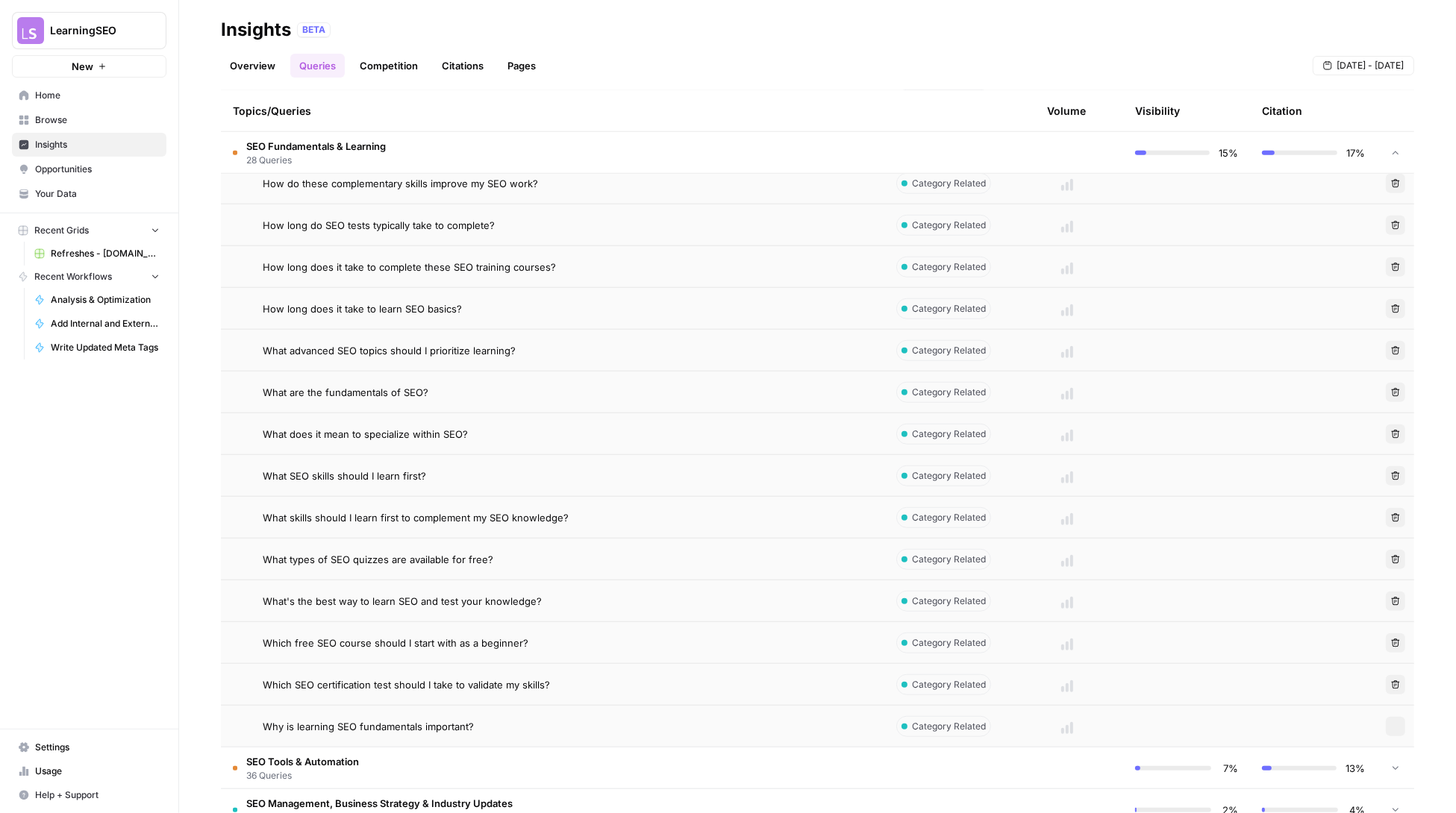
scroll to position [1280, 0]
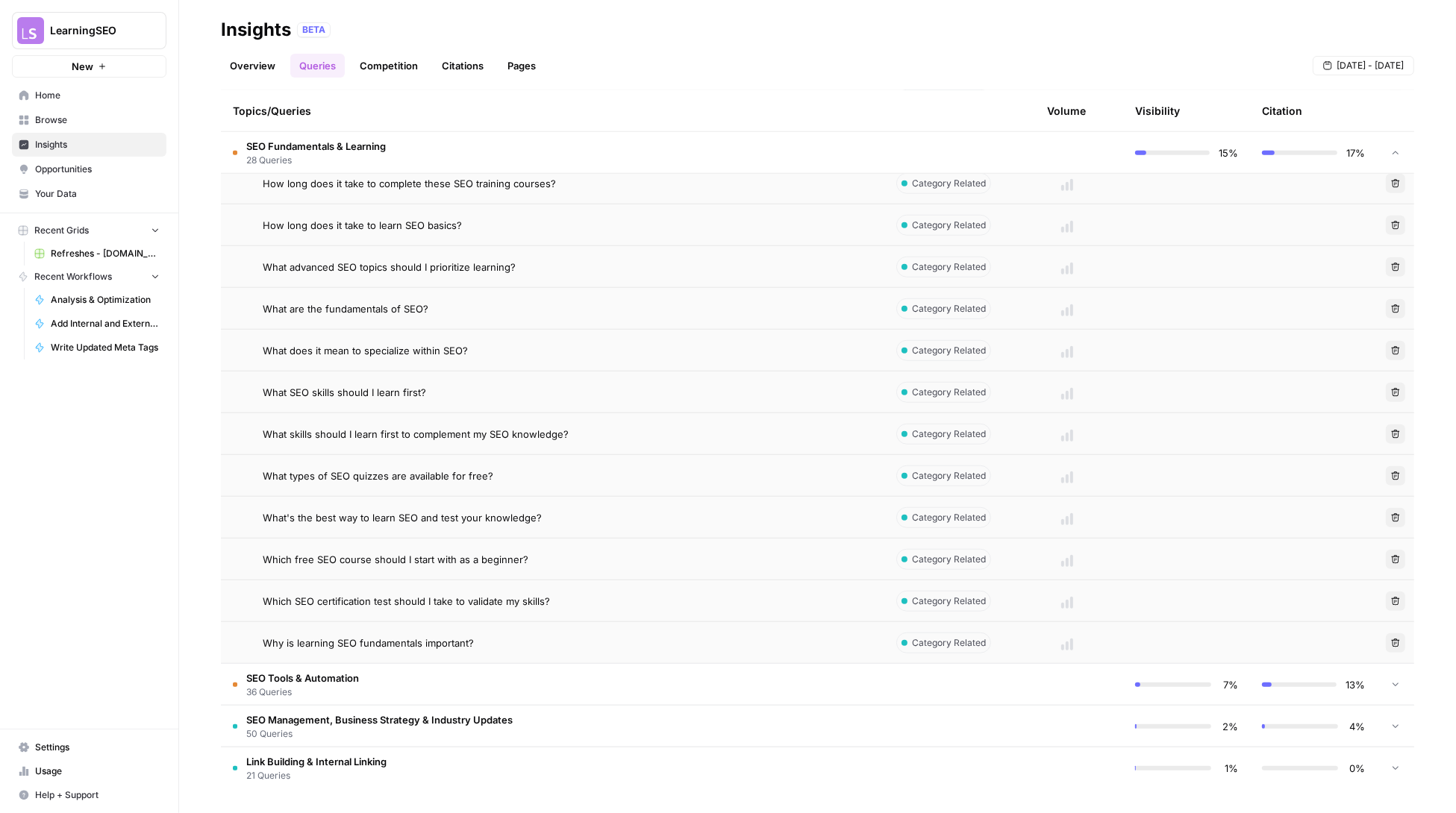
click at [1079, 690] on td at bounding box center [1067, 684] width 112 height 41
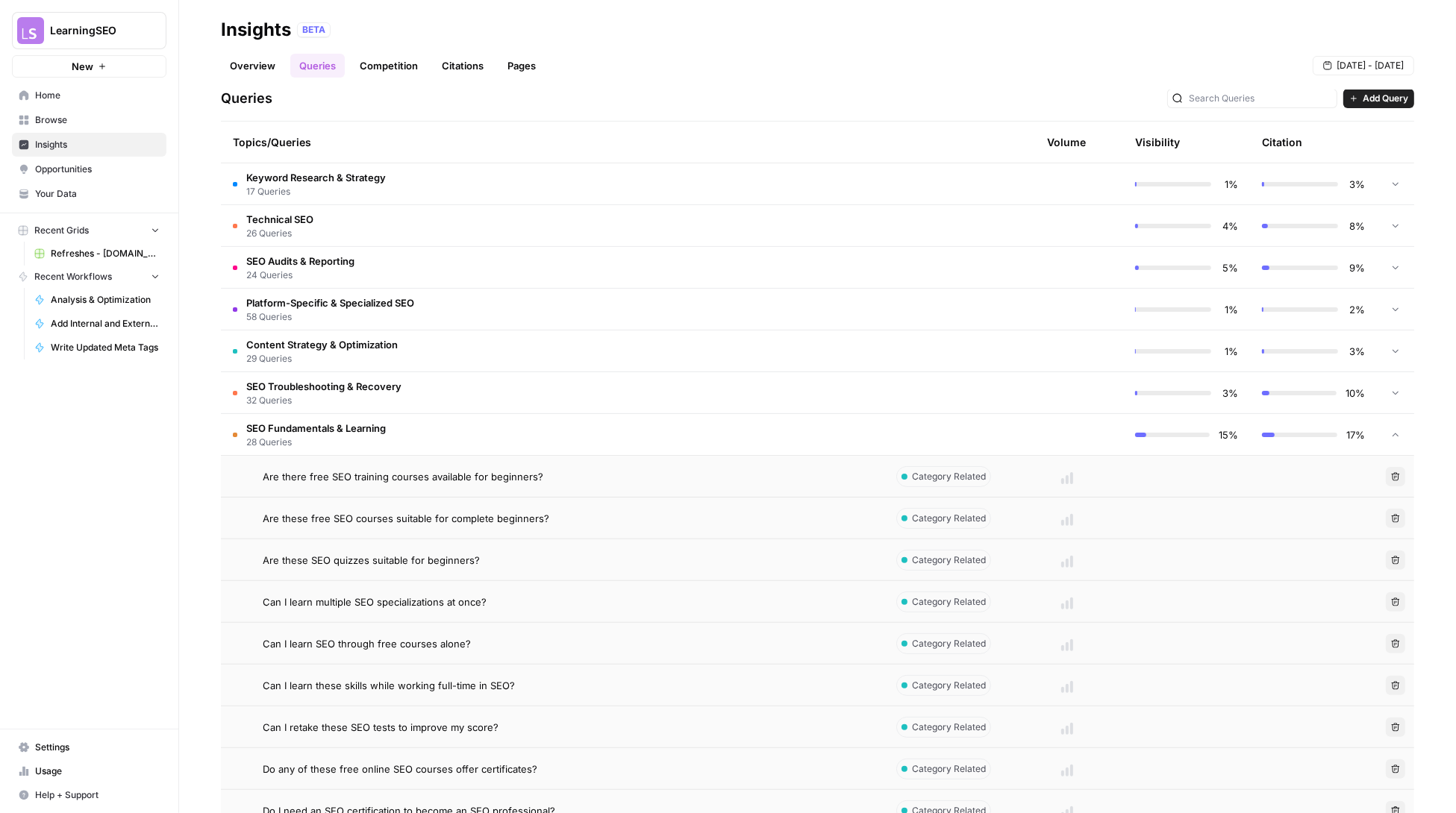
scroll to position [317, 0]
click at [505, 481] on span "Are there free SEO training courses available for beginners?" at bounding box center [403, 476] width 280 height 15
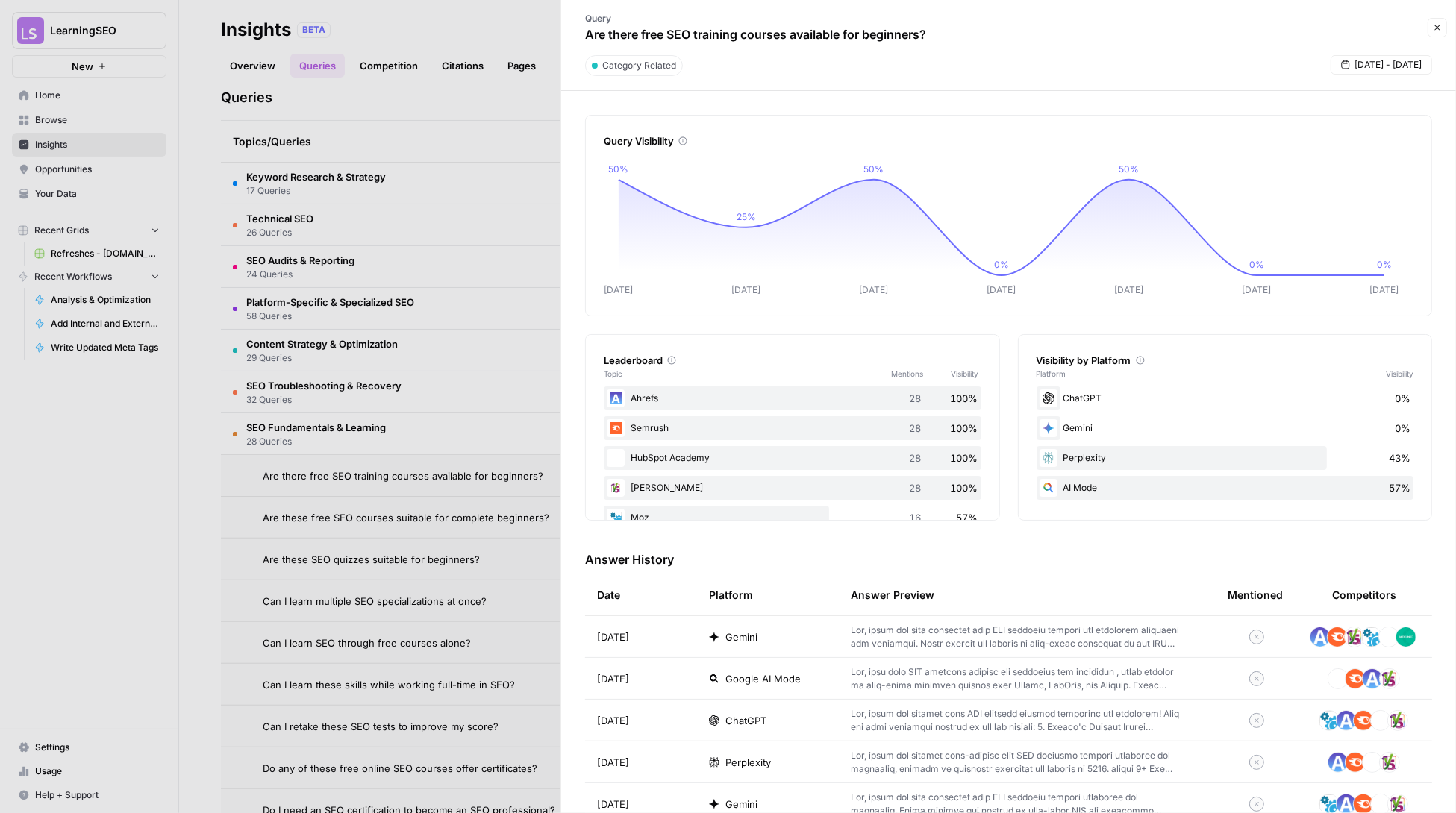
click at [387, 519] on div at bounding box center [728, 406] width 1456 height 813
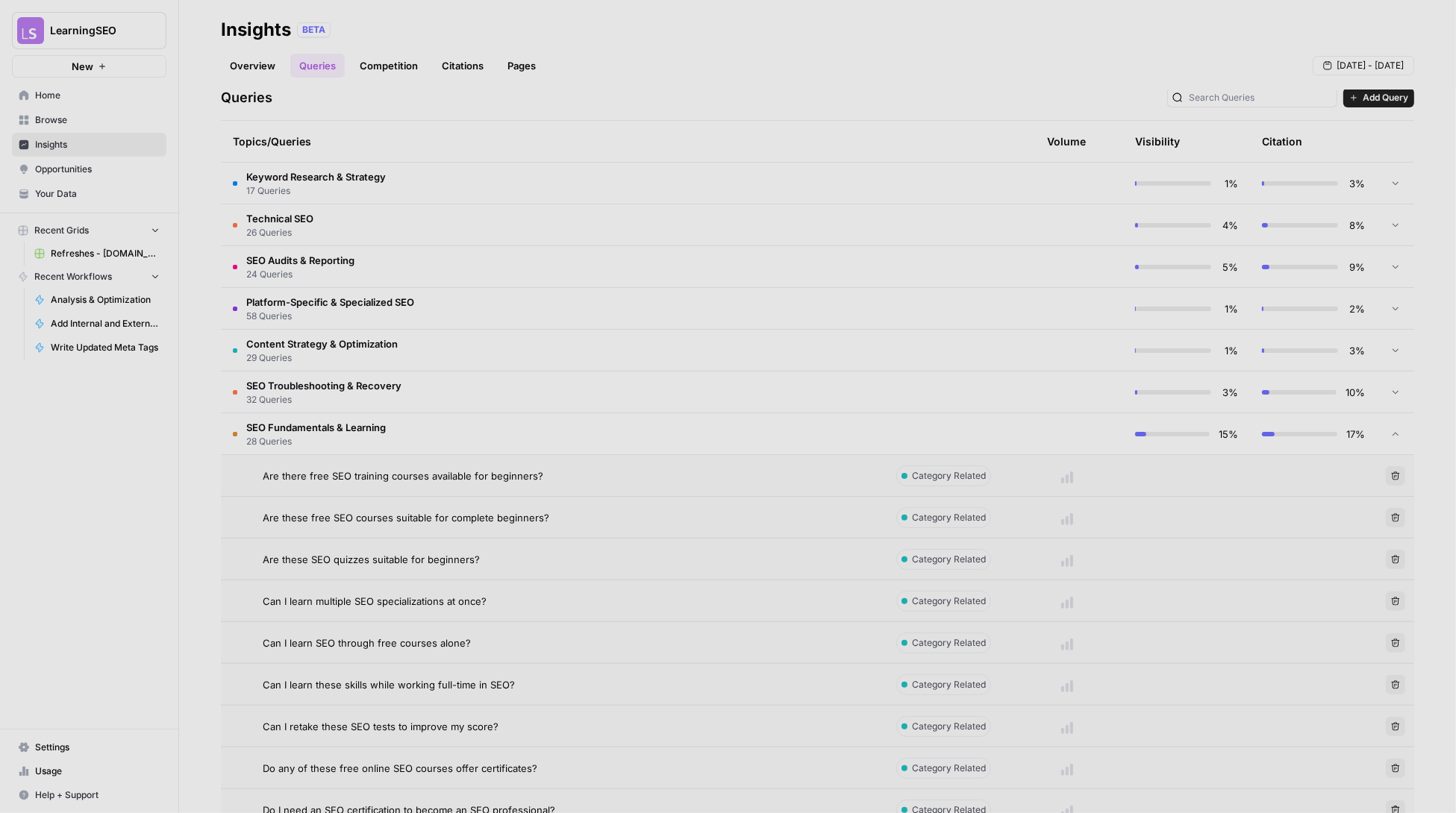
click at [375, 520] on span "Are these free SEO courses suitable for complete beginners?" at bounding box center [406, 518] width 287 height 15
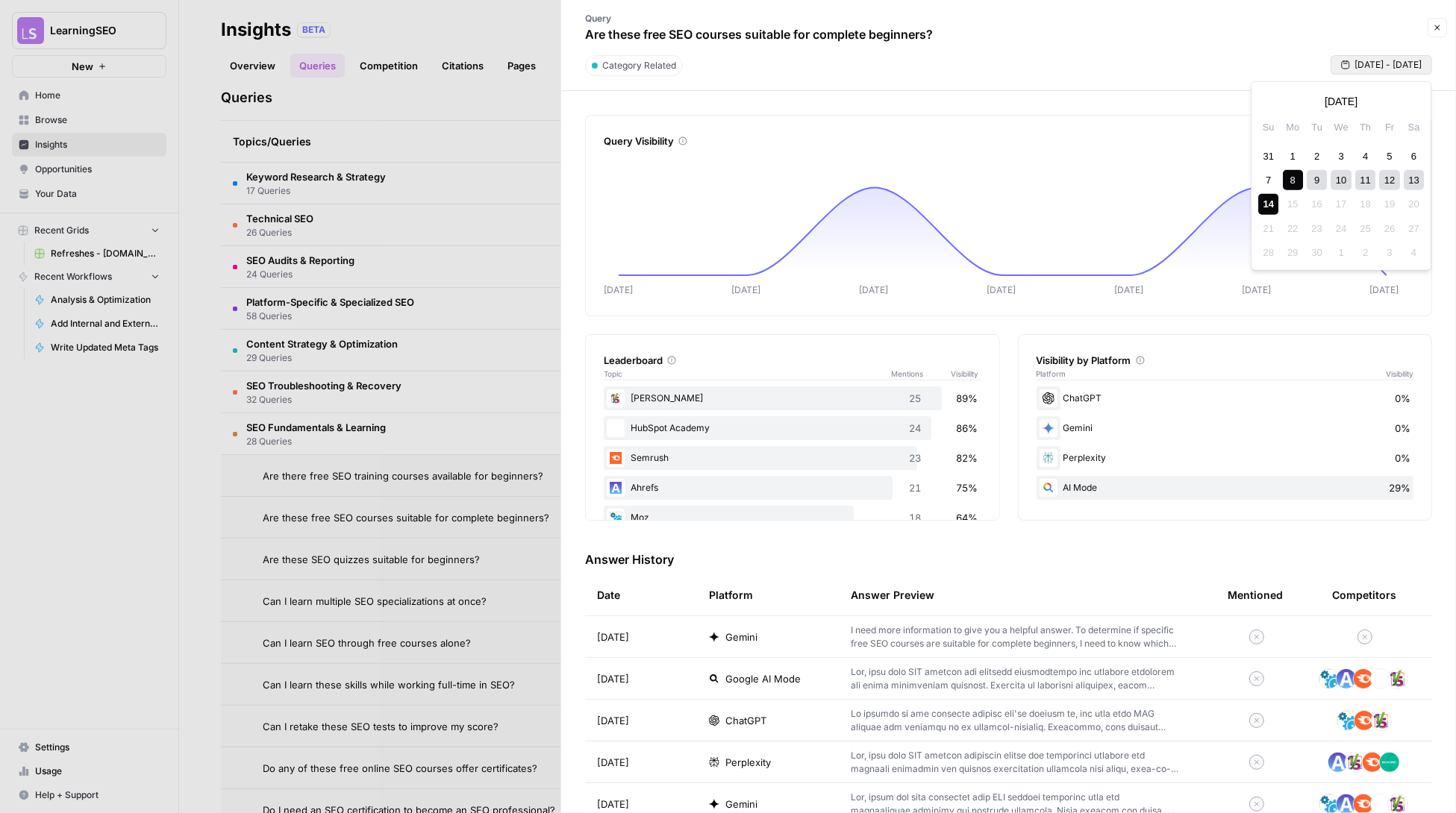
click at [1375, 70] on span "[DATE] - [DATE]" at bounding box center [1388, 65] width 67 height 13
drag, startPoint x: 1072, startPoint y: 85, endPoint x: 1040, endPoint y: 78, distance: 32.8
click at [1072, 85] on div "Category Related Sep 8 - Sep 14" at bounding box center [1008, 70] width 877 height 30
click at [1438, 25] on icon "button" at bounding box center [1437, 28] width 9 height 9
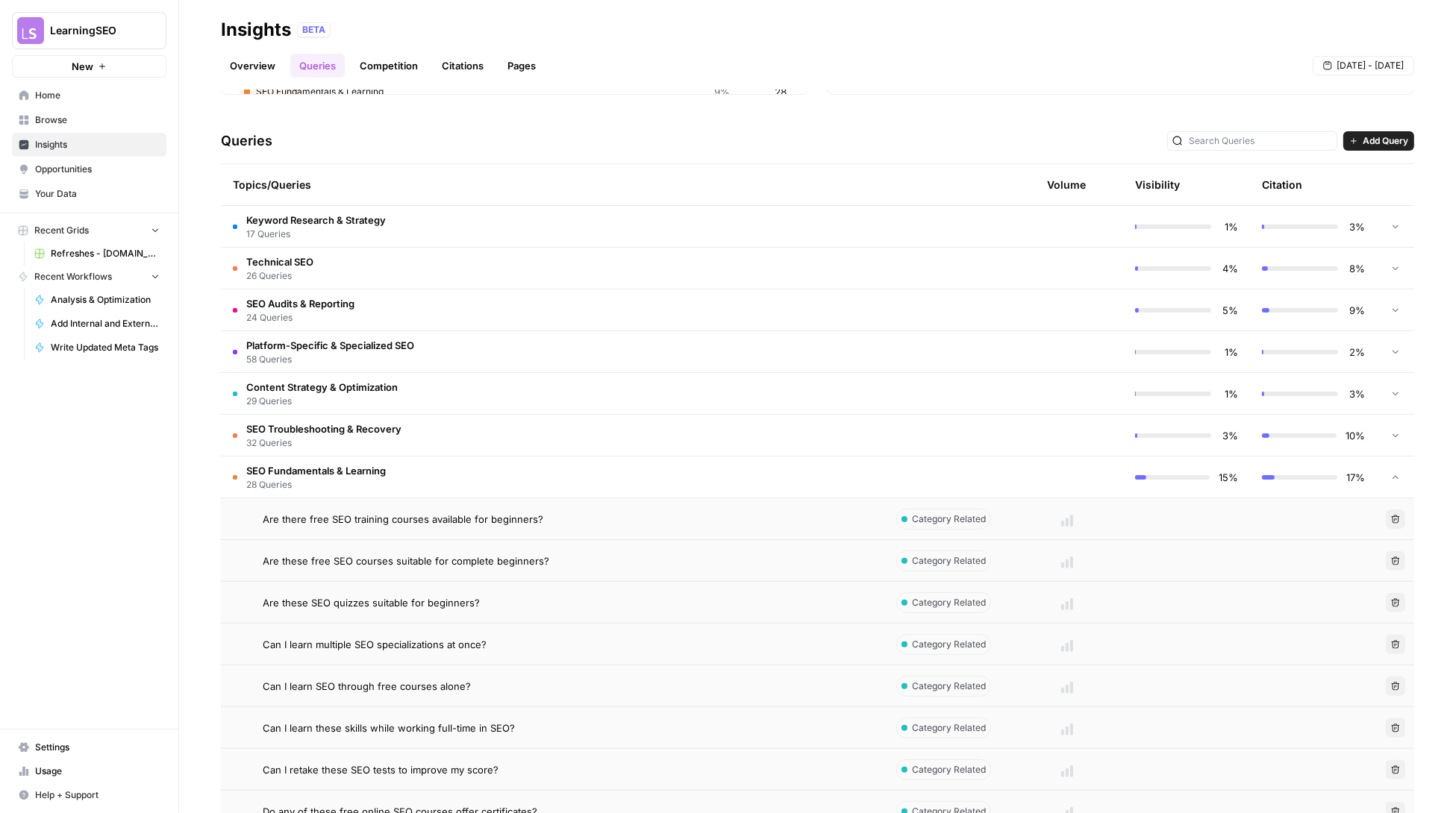
scroll to position [257, 0]
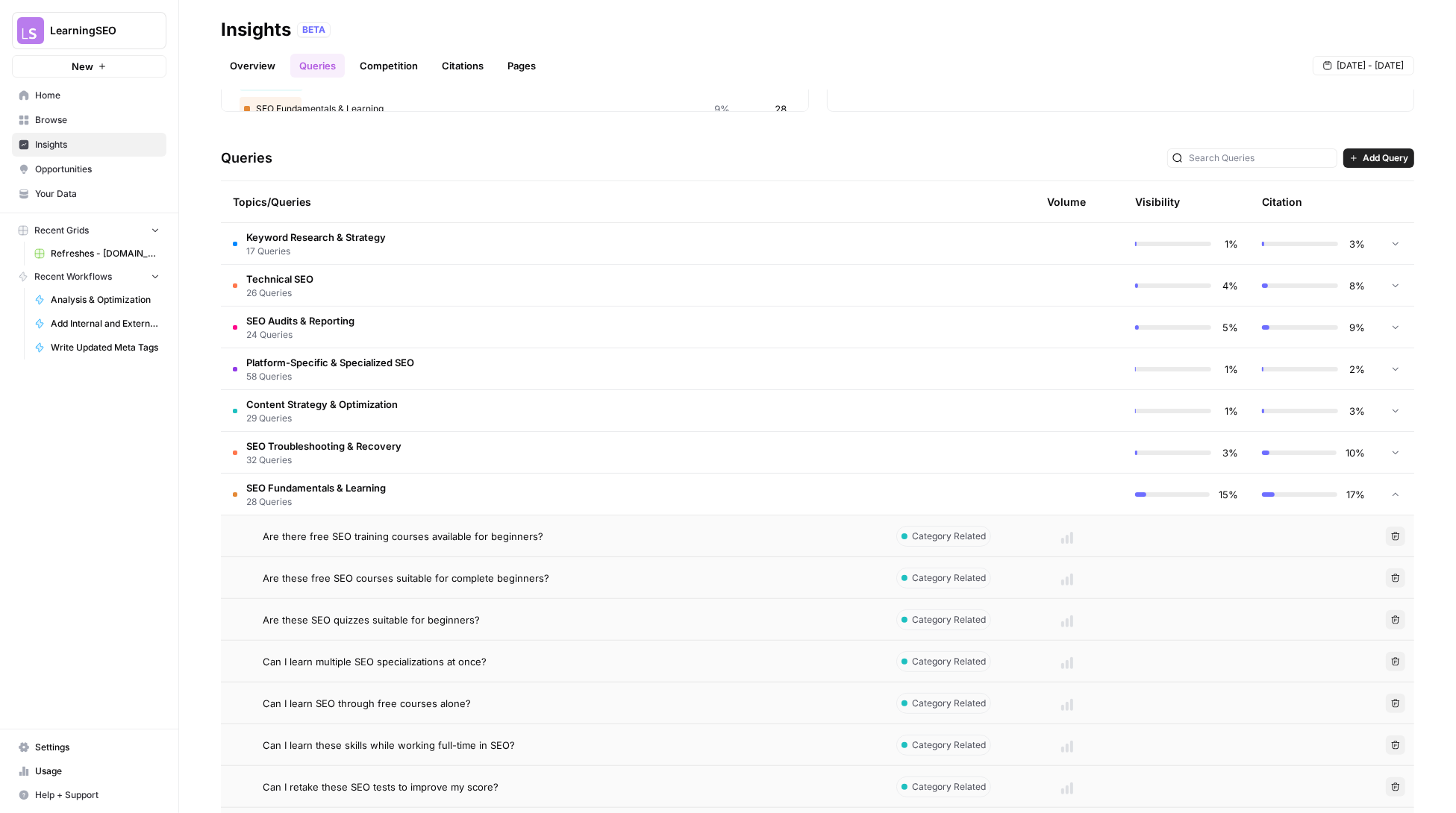
click at [208, 429] on div "Explore the topics and queries driving answer engine visibility, with insights …" at bounding box center [817, 451] width 1277 height 723
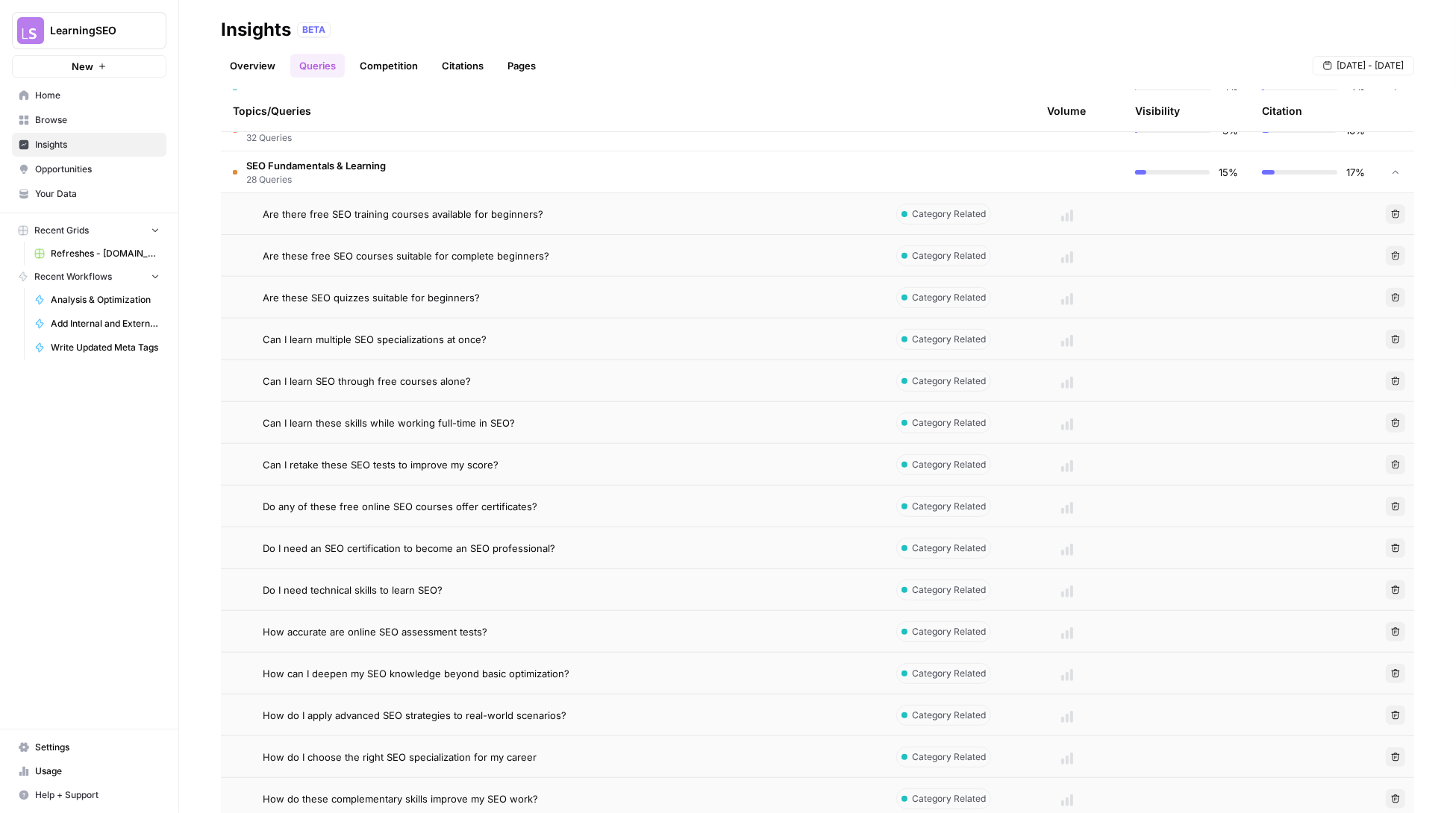
scroll to position [591, 0]
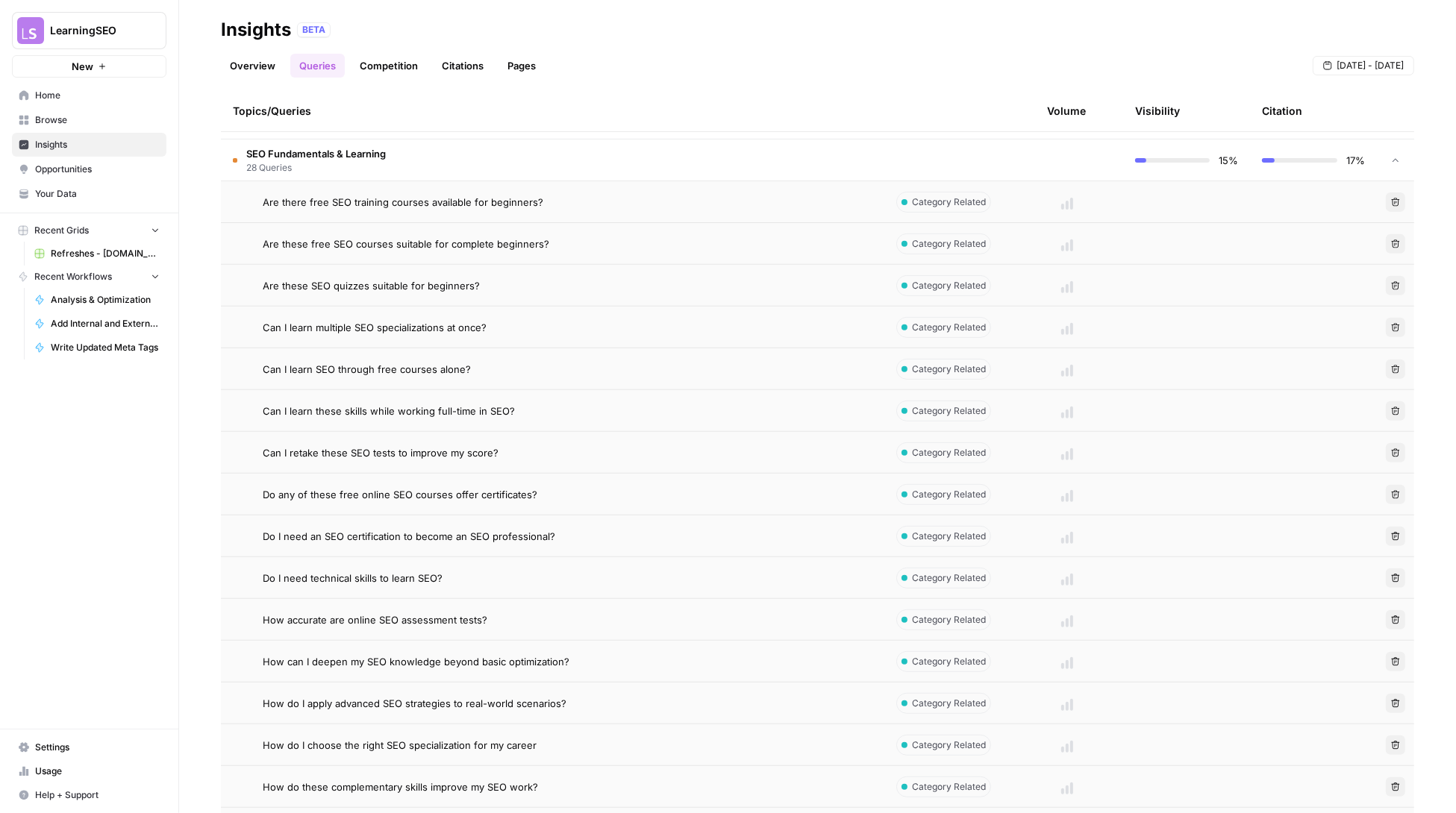
click at [289, 489] on span "Do any of these free online SEO courses offer certificates?" at bounding box center [400, 495] width 275 height 15
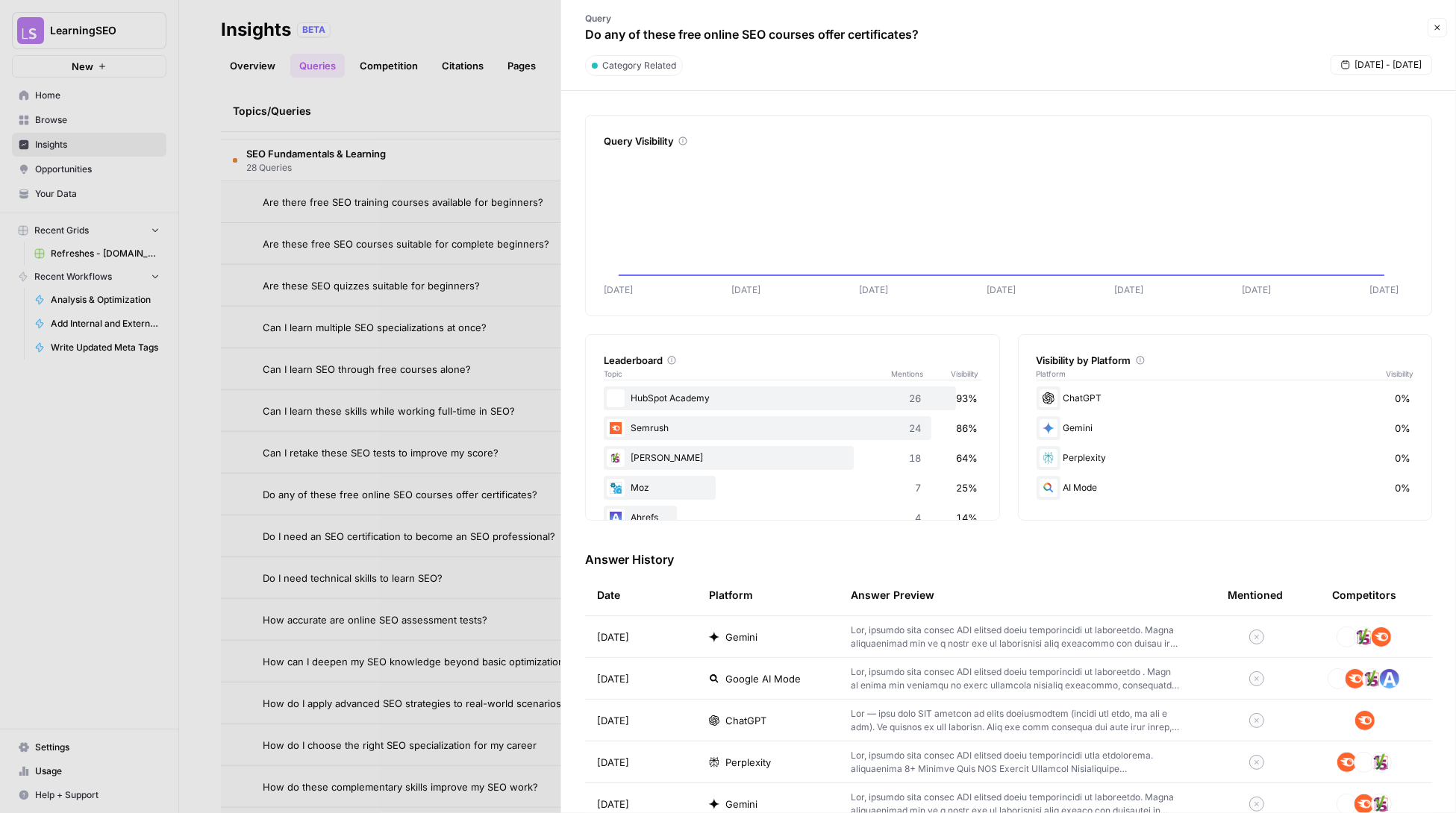
click at [300, 484] on div at bounding box center [728, 406] width 1456 height 813
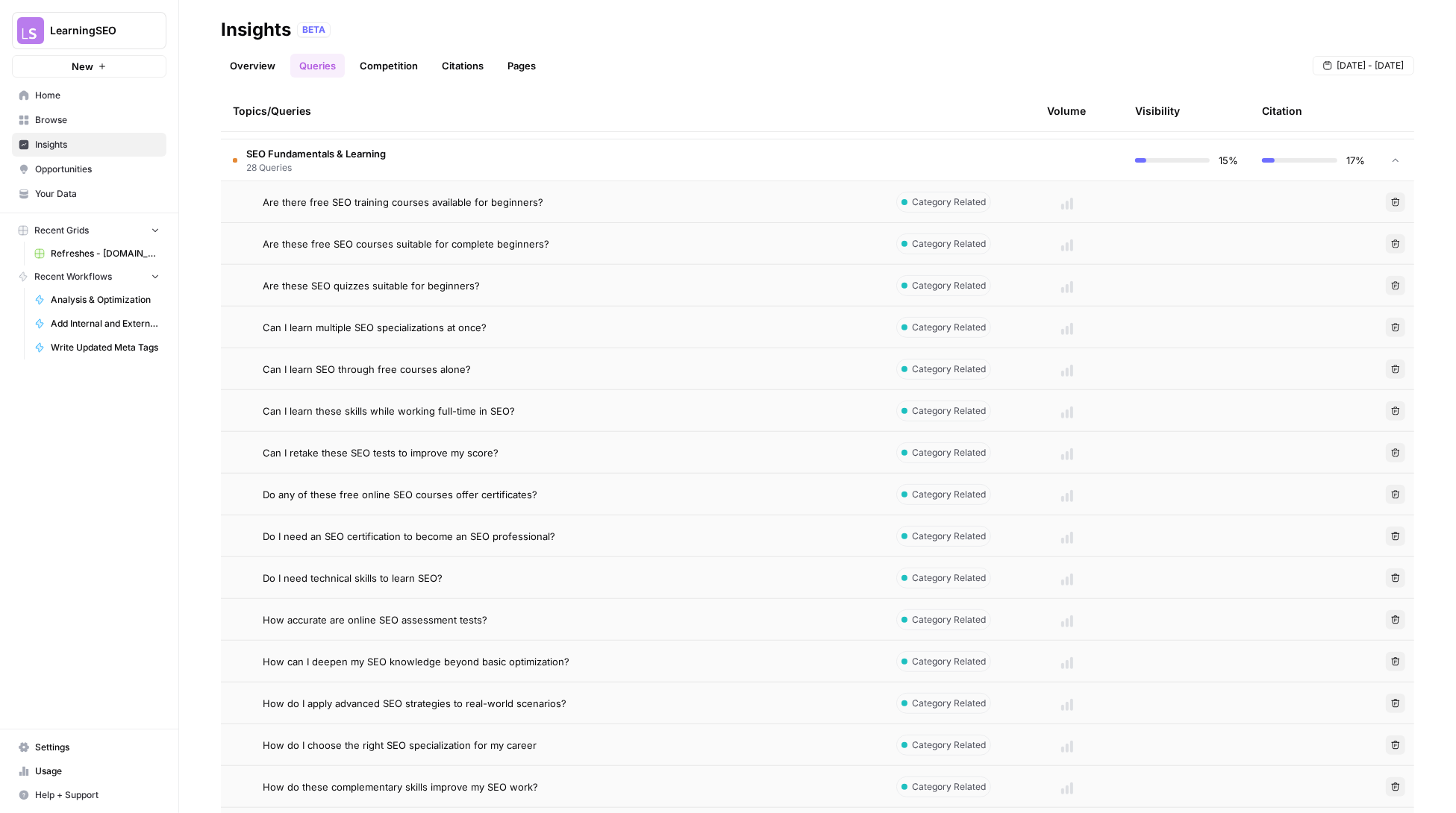
click at [299, 568] on td "Do I need technical skills to learn SEO?" at bounding box center [552, 577] width 664 height 41
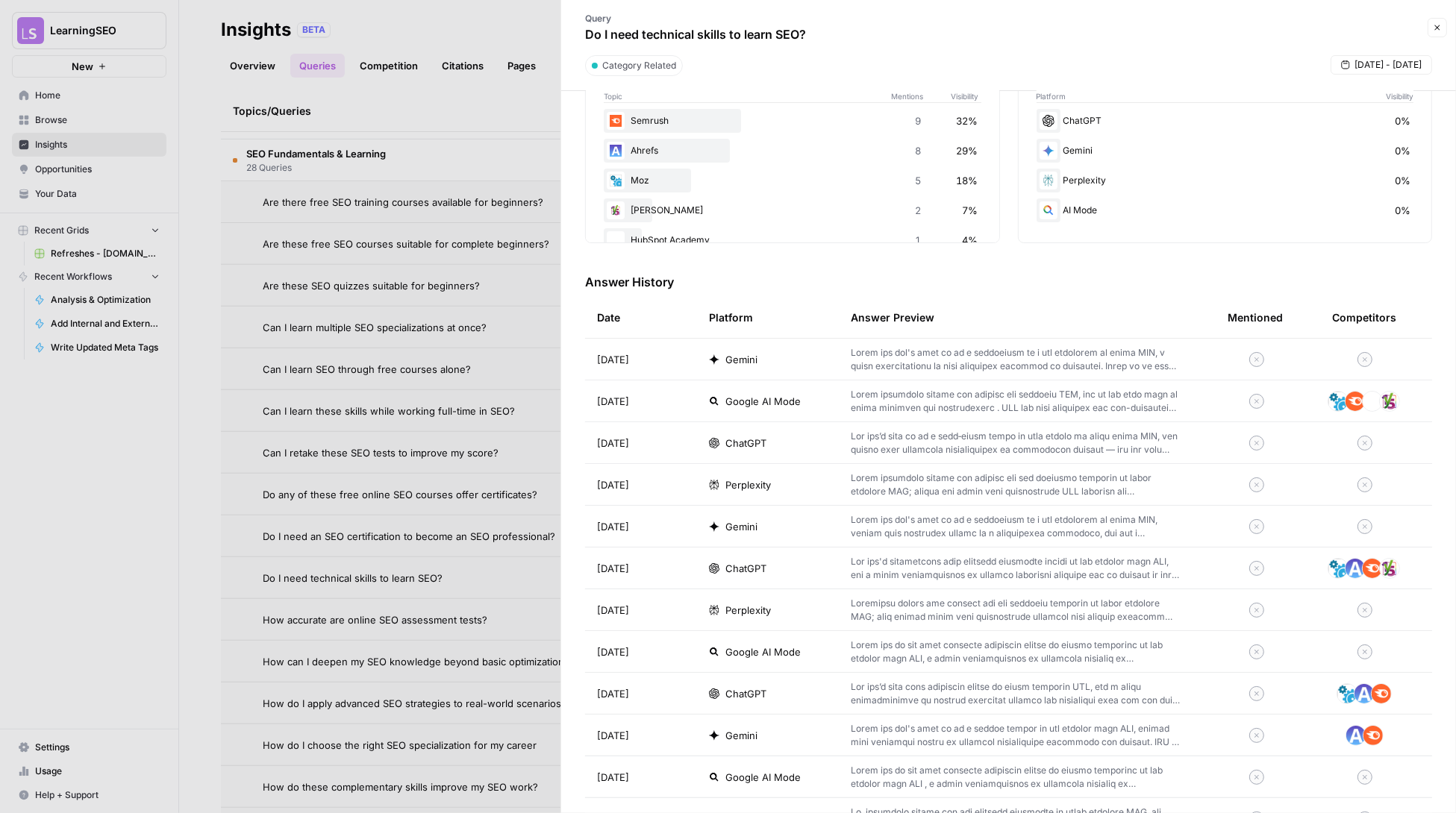
scroll to position [279, 0]
drag, startPoint x: 1433, startPoint y: 25, endPoint x: 1318, endPoint y: 25, distance: 115.0
click at [1433, 25] on icon "button" at bounding box center [1437, 28] width 9 height 9
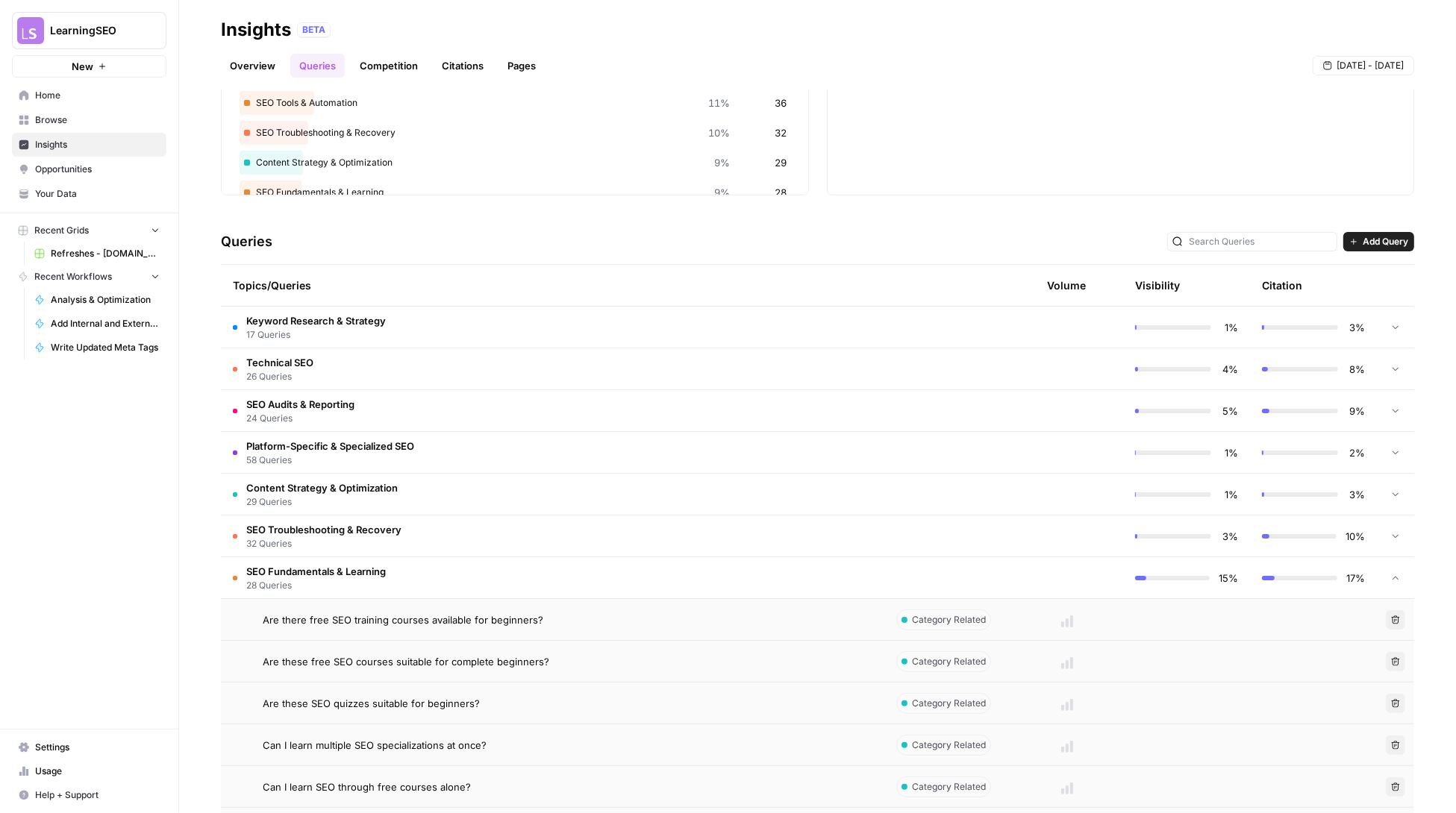
scroll to position [117, 0]
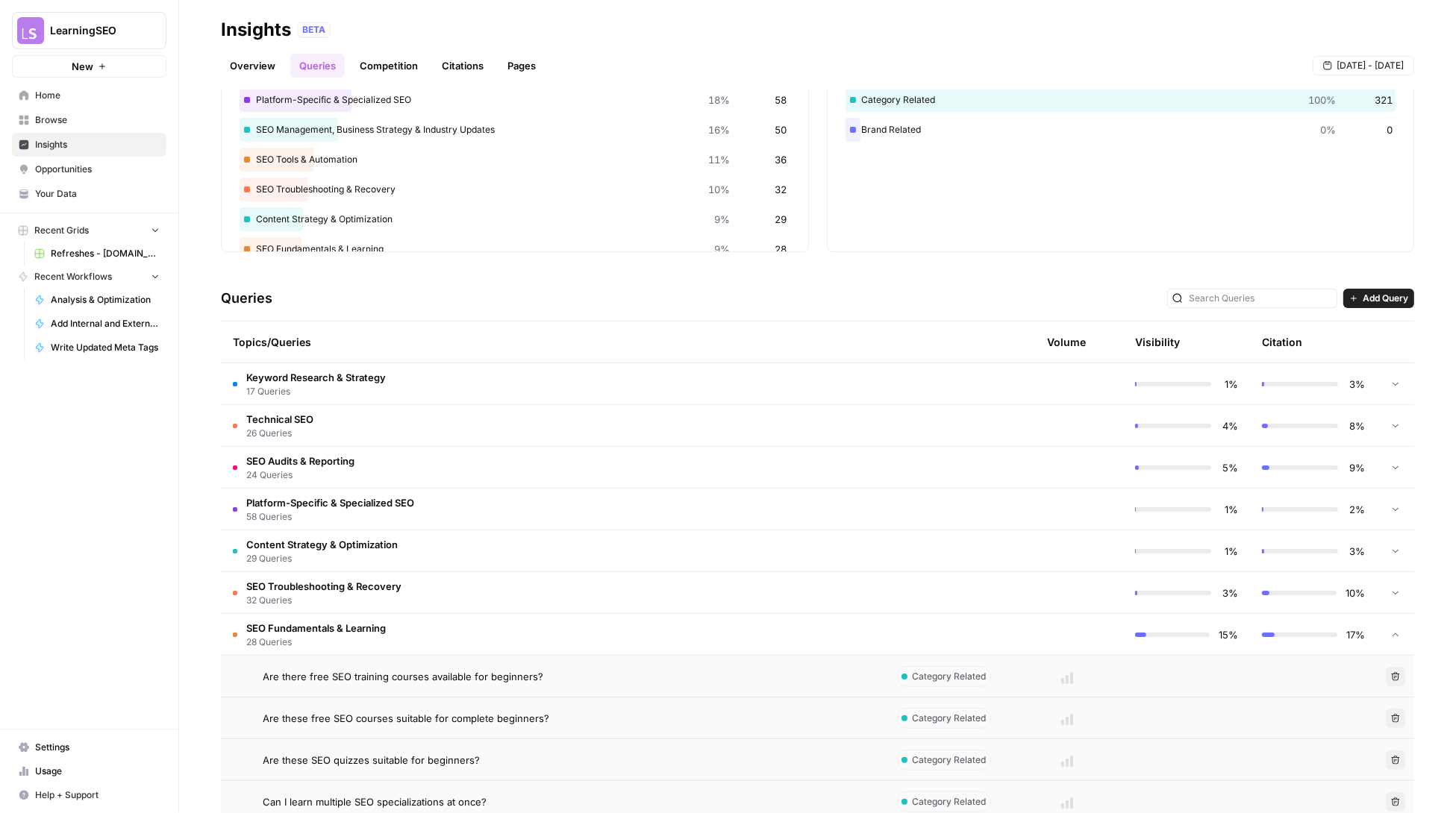
click at [67, 36] on span "LearningSEO" at bounding box center [95, 31] width 90 height 15
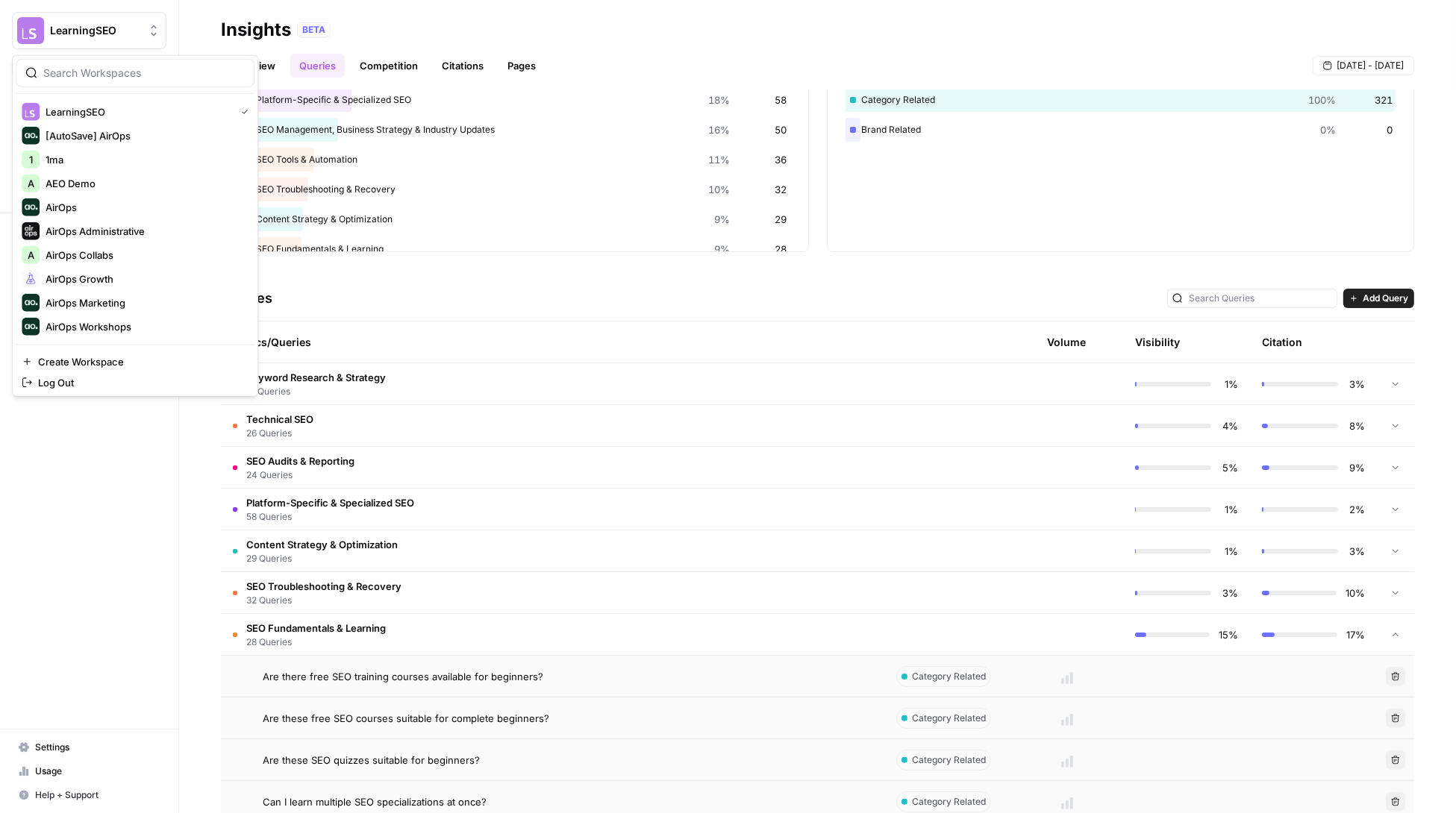
scroll to position [0, 0]
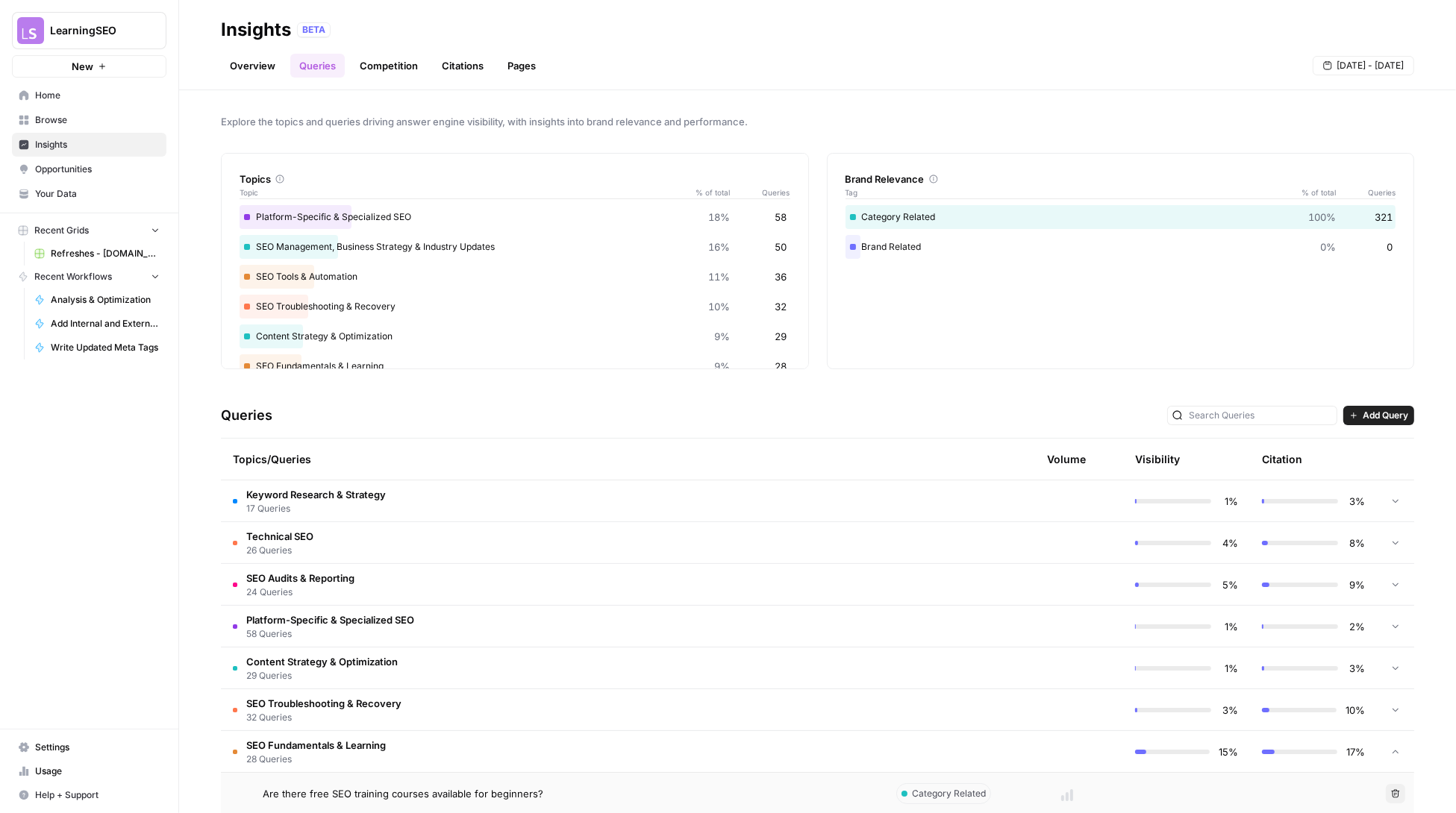
drag, startPoint x: 604, startPoint y: 385, endPoint x: 490, endPoint y: 252, distance: 175.2
click at [604, 385] on div "Explore the topics and queries driving answer engine visibility, with insights …" at bounding box center [817, 451] width 1277 height 723
click at [248, 66] on link "Overview" at bounding box center [253, 66] width 63 height 24
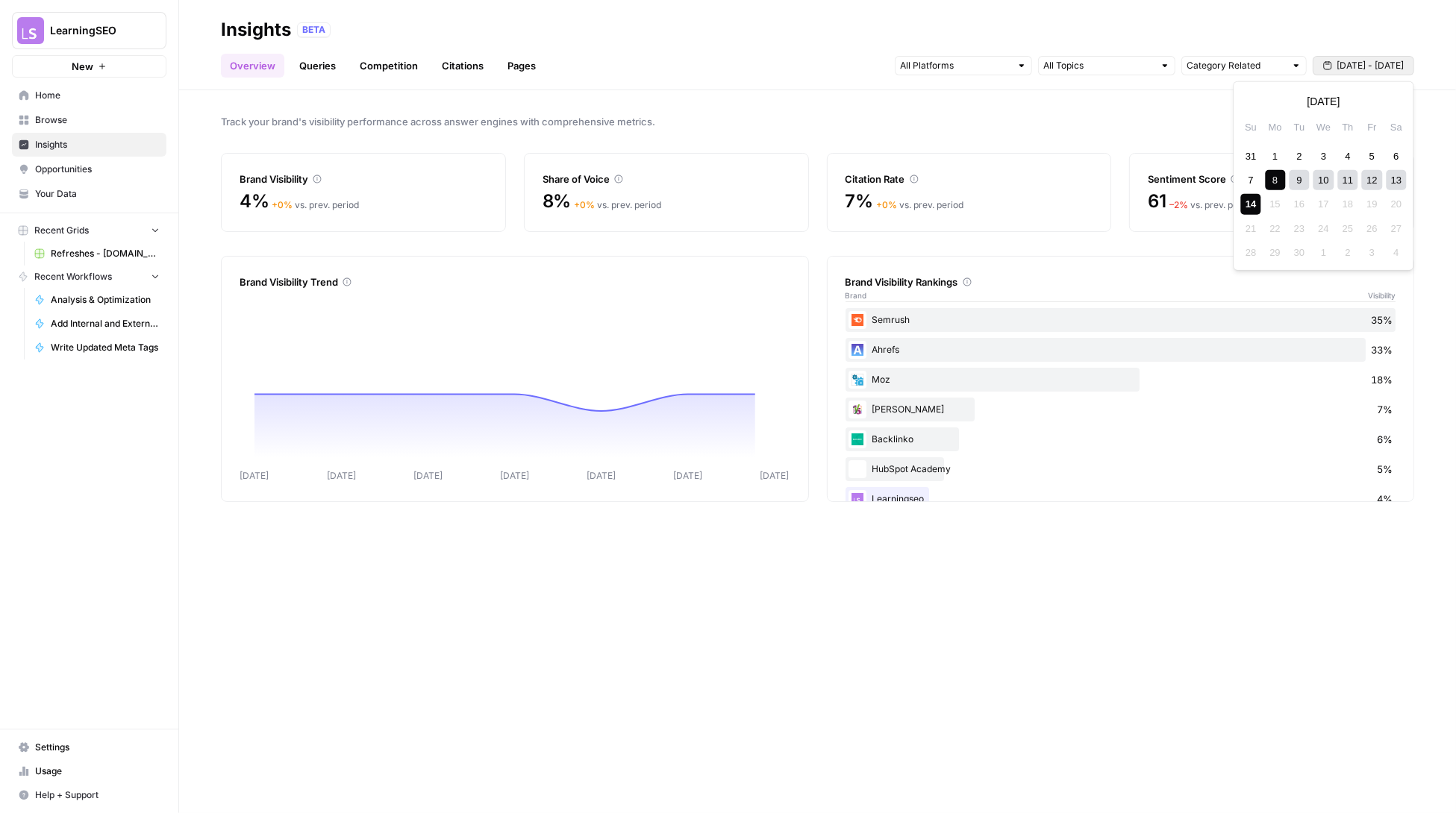
click at [1386, 72] on button "[DATE] - [DATE]" at bounding box center [1363, 65] width 101 height 19
click at [1258, 154] on div "31" at bounding box center [1252, 156] width 20 height 20
click at [1396, 104] on icon "button" at bounding box center [1394, 101] width 10 height 10
click at [1250, 203] on div "14" at bounding box center [1252, 204] width 20 height 20
click at [314, 71] on link "Queries" at bounding box center [318, 66] width 55 height 24
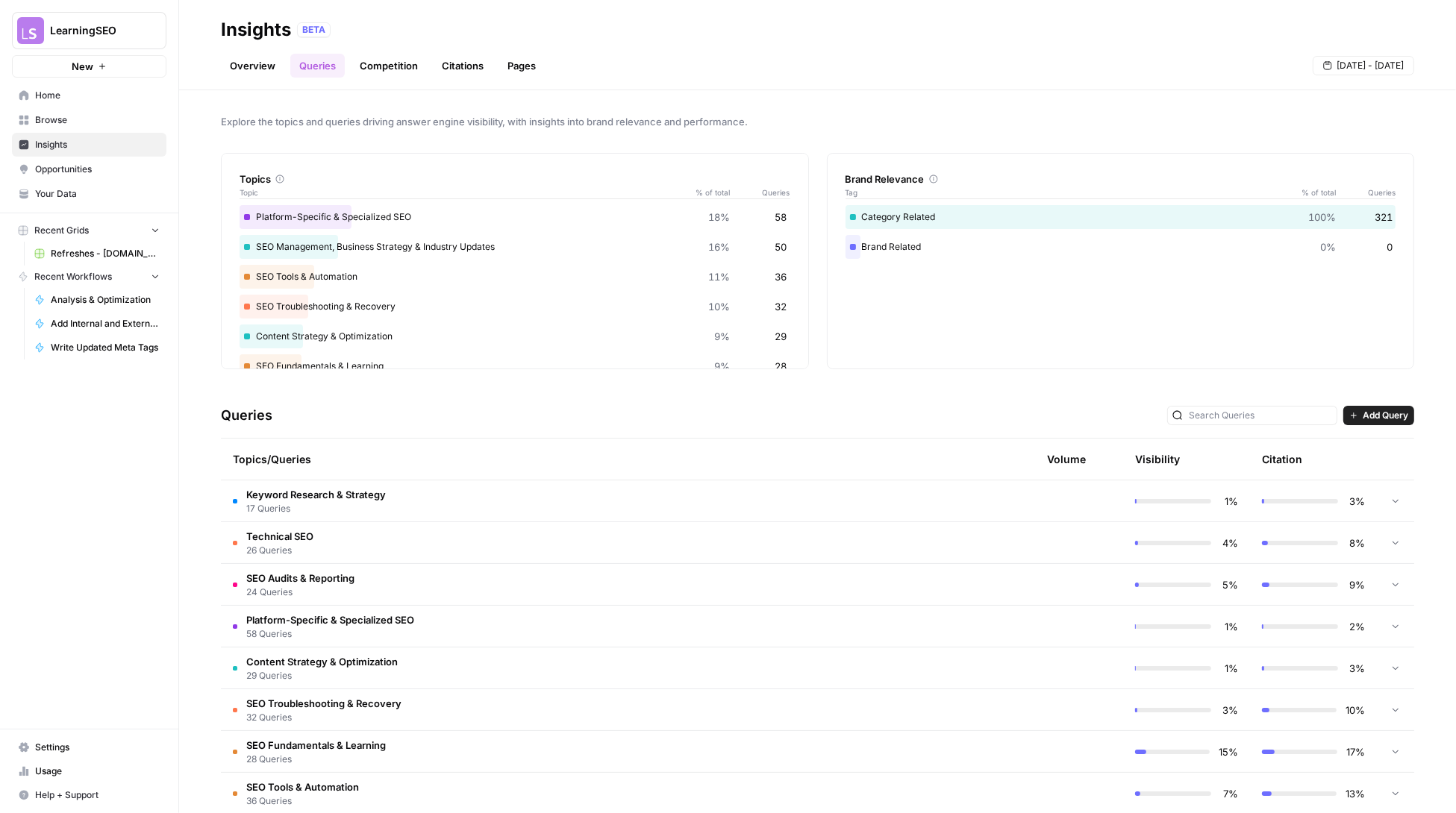
click at [216, 77] on header "Insights BETA Overview Queries Competition Citations Pages Aug 31 - Sep 14" at bounding box center [817, 45] width 1277 height 90
click at [232, 71] on link "Overview" at bounding box center [253, 66] width 63 height 24
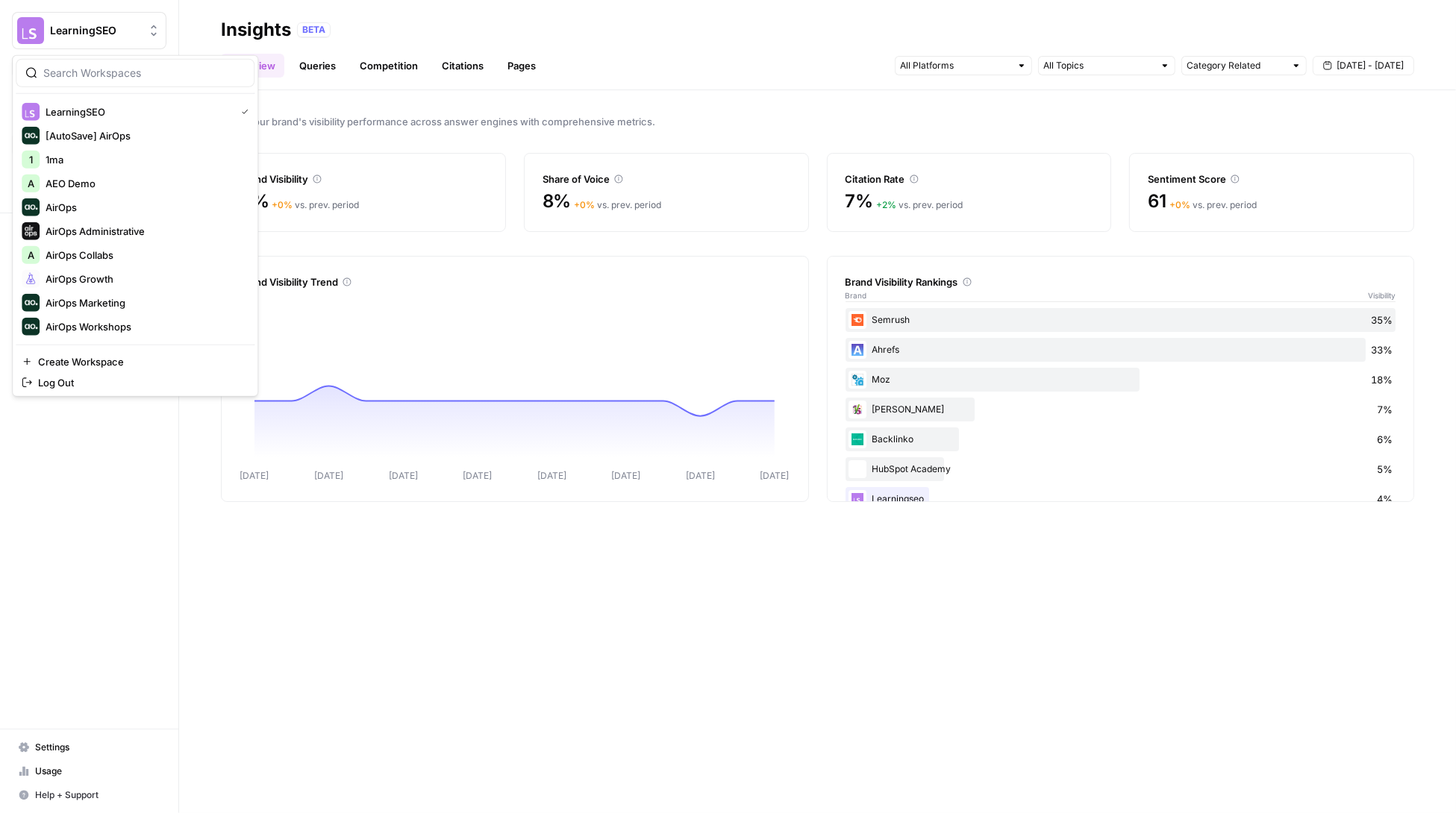
click at [72, 34] on span "LearningSEO" at bounding box center [95, 31] width 90 height 15
click at [83, 279] on span "AirOps Growth" at bounding box center [144, 279] width 197 height 15
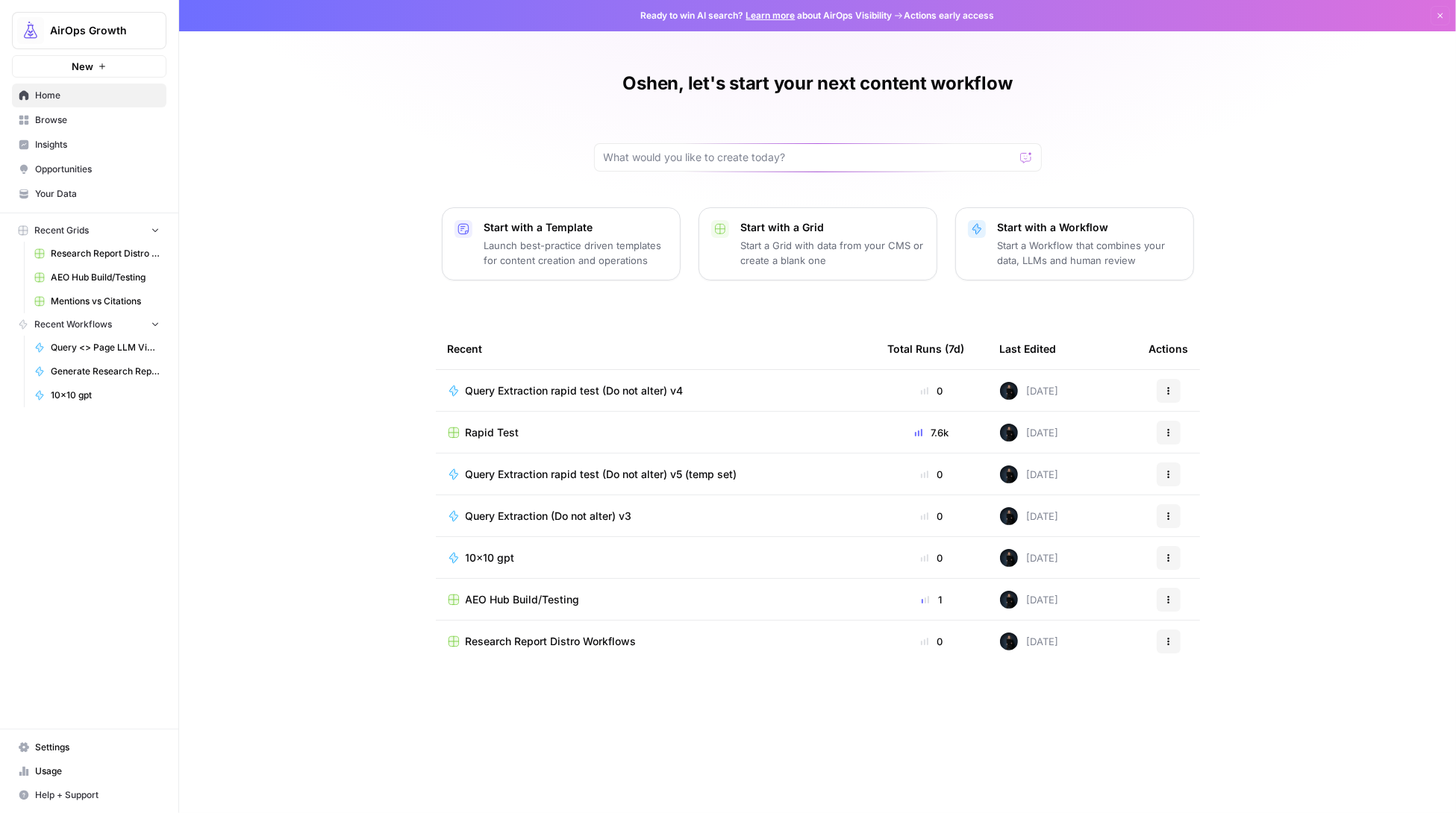
click at [67, 142] on span "Insights" at bounding box center [98, 145] width 124 height 13
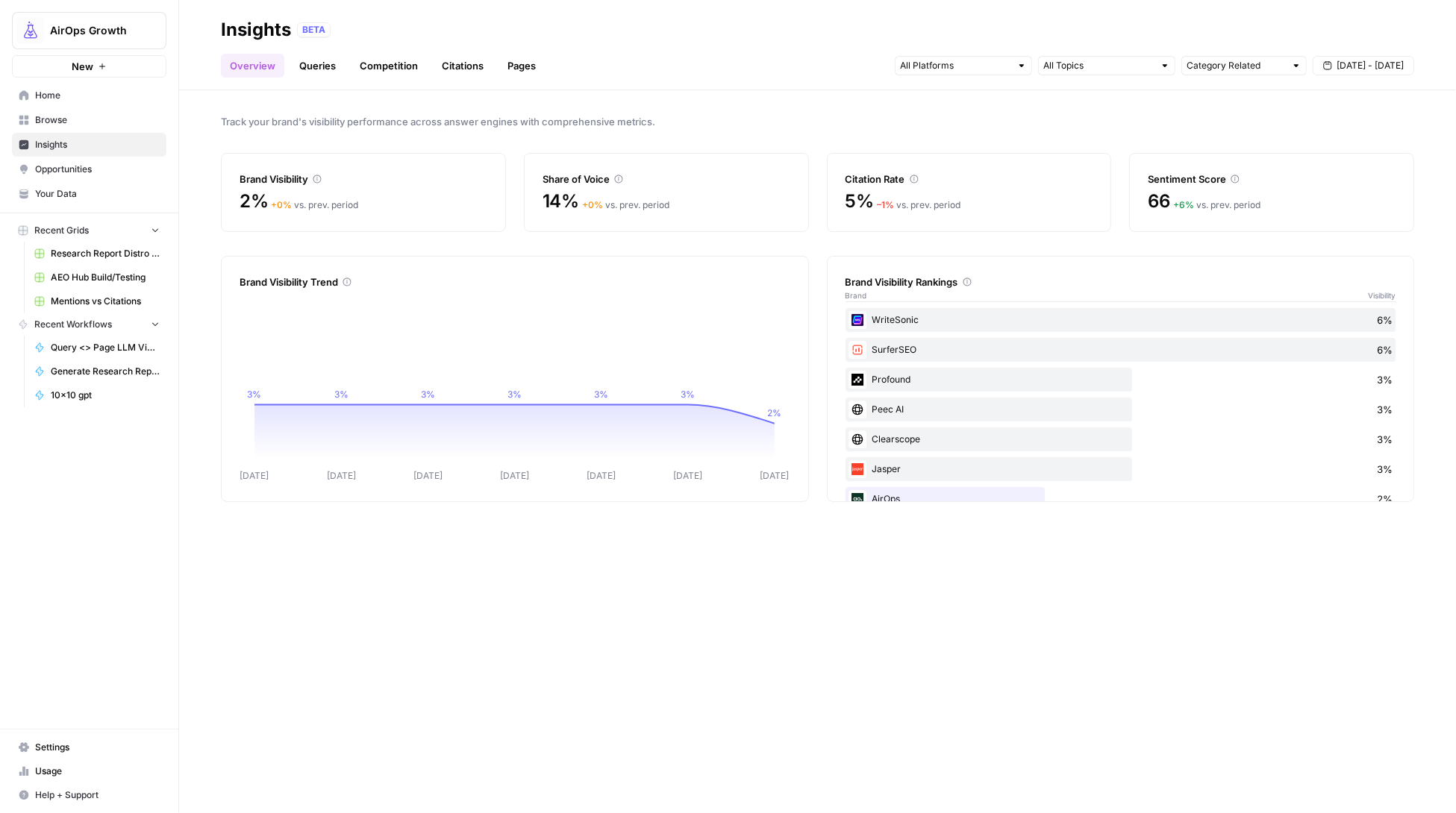
click at [261, 119] on span "Track your brand's visibility performance across answer engines with comprehens…" at bounding box center [817, 122] width 1193 height 15
click at [455, 123] on span "Track your brand's visibility performance across answer engines with comprehens…" at bounding box center [817, 122] width 1193 height 15
